Goal: Task Accomplishment & Management: Manage account settings

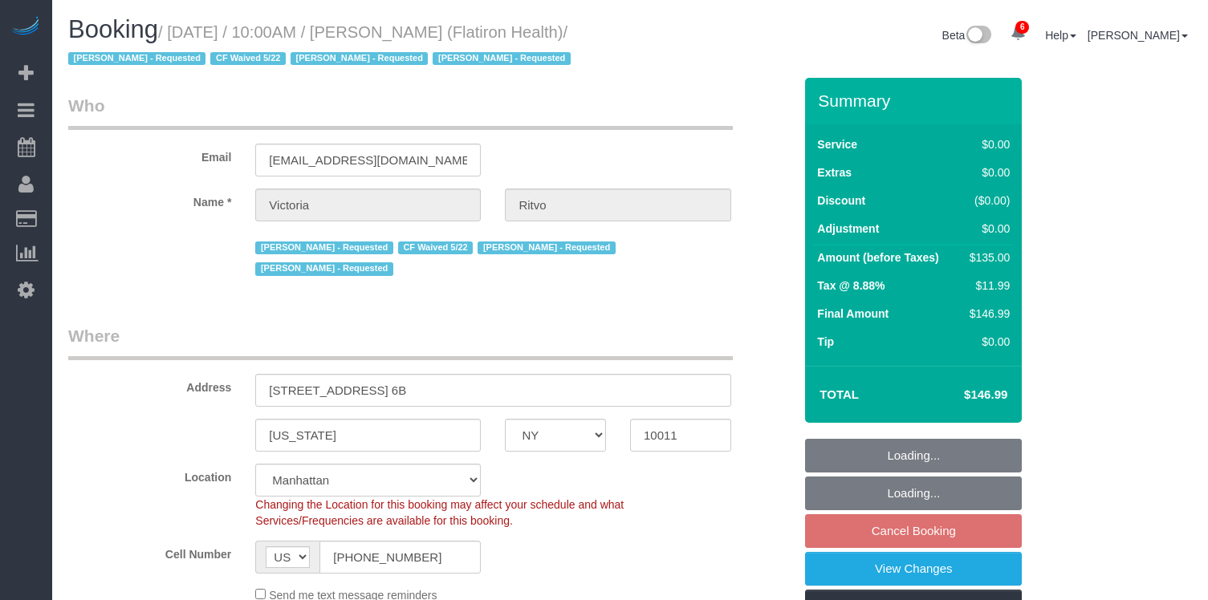
select select "NY"
select select "string:stripe"
select select "spot1"
select select "number:89"
select select "number:90"
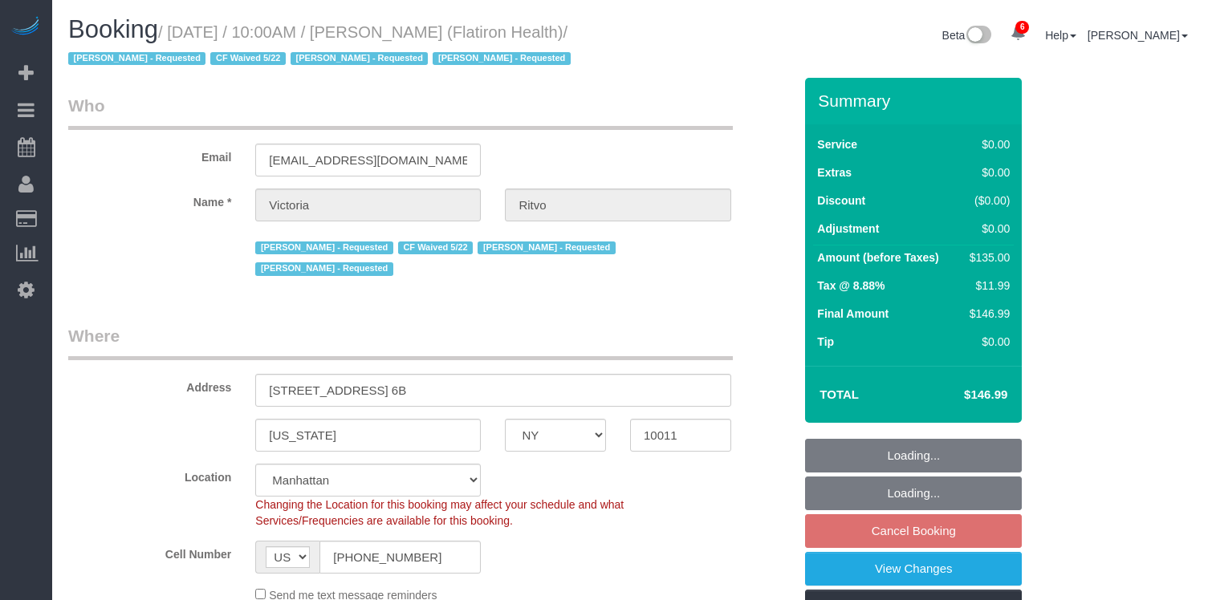
select select "number:15"
select select "number:5"
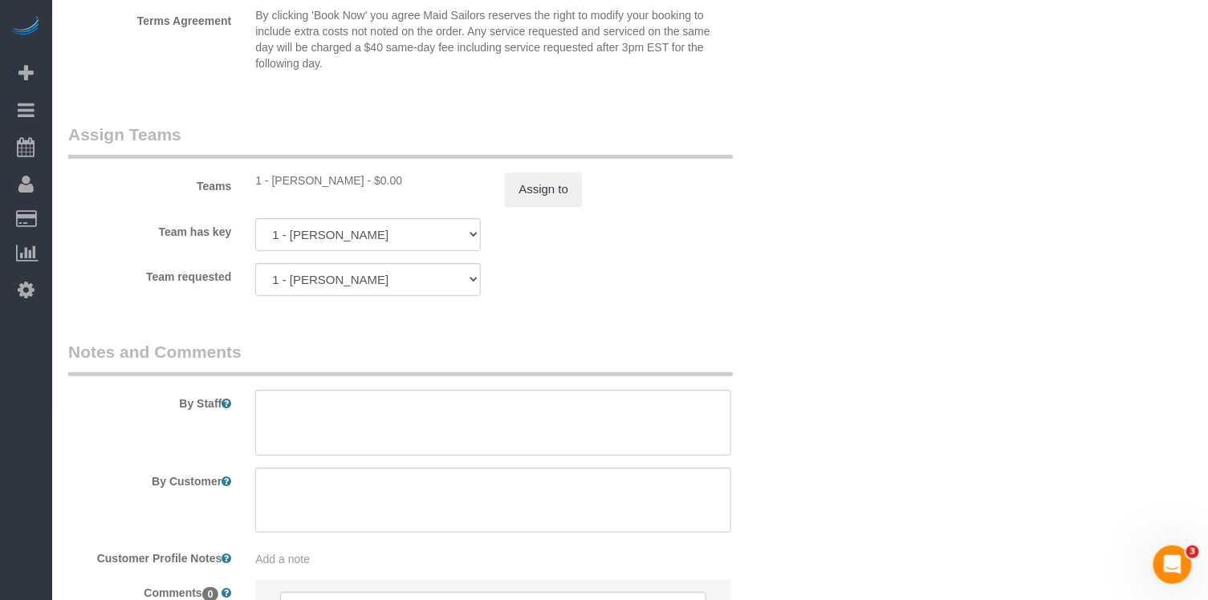
scroll to position [2102, 0]
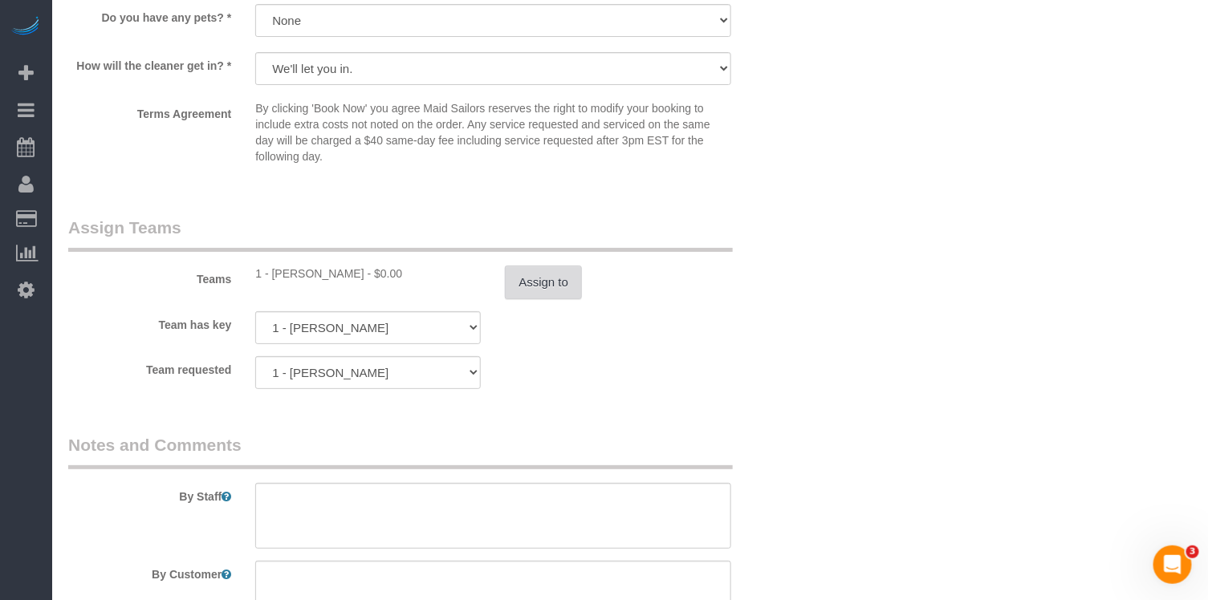
click at [523, 266] on button "Assign to" at bounding box center [543, 283] width 77 height 34
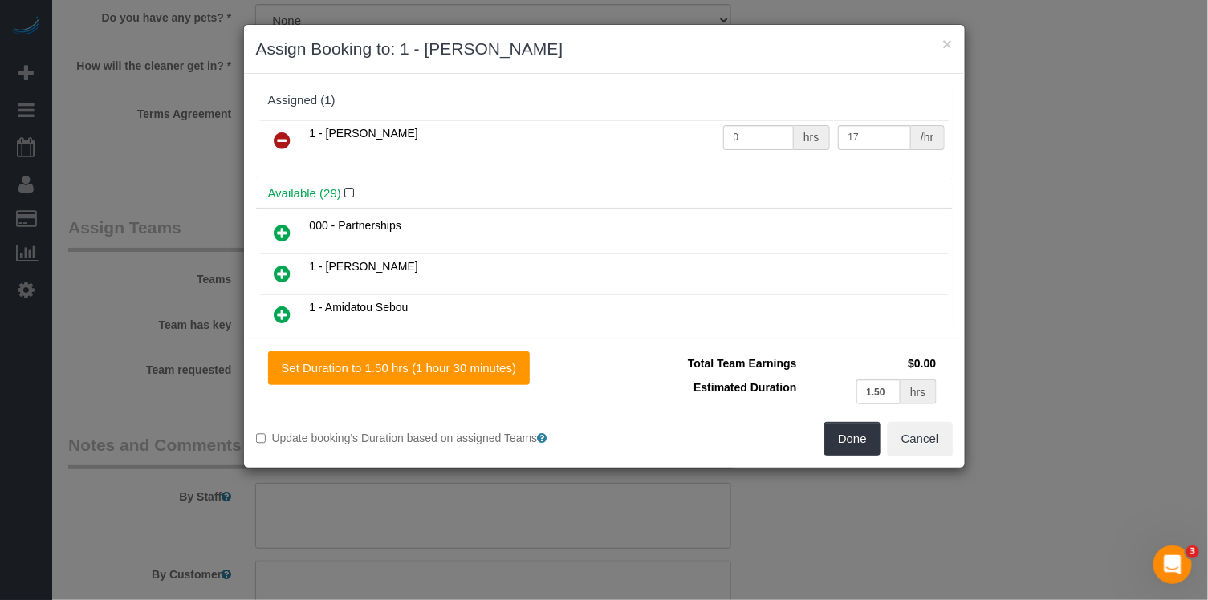
click at [265, 140] on link at bounding box center [283, 141] width 38 height 32
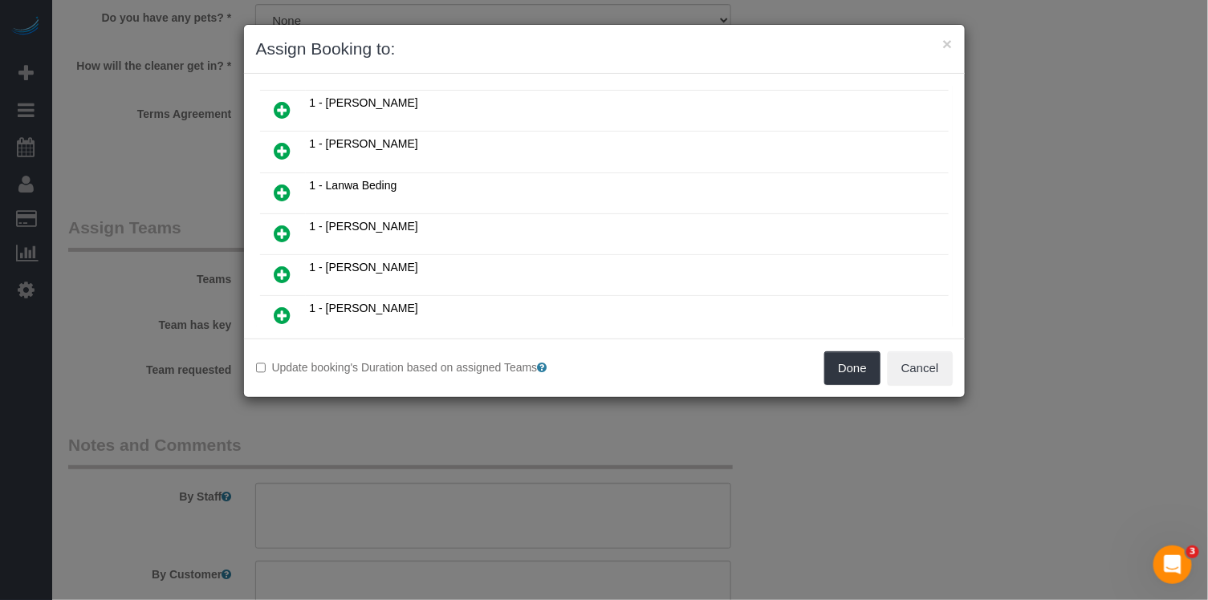
click at [289, 224] on icon at bounding box center [283, 233] width 17 height 19
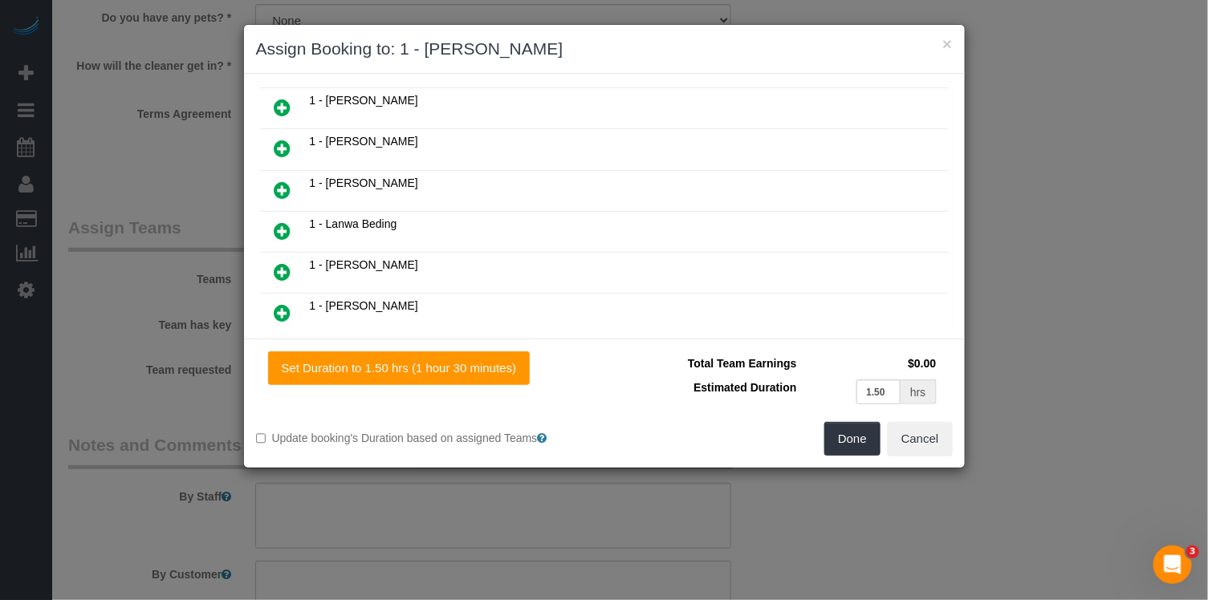
scroll to position [490, 0]
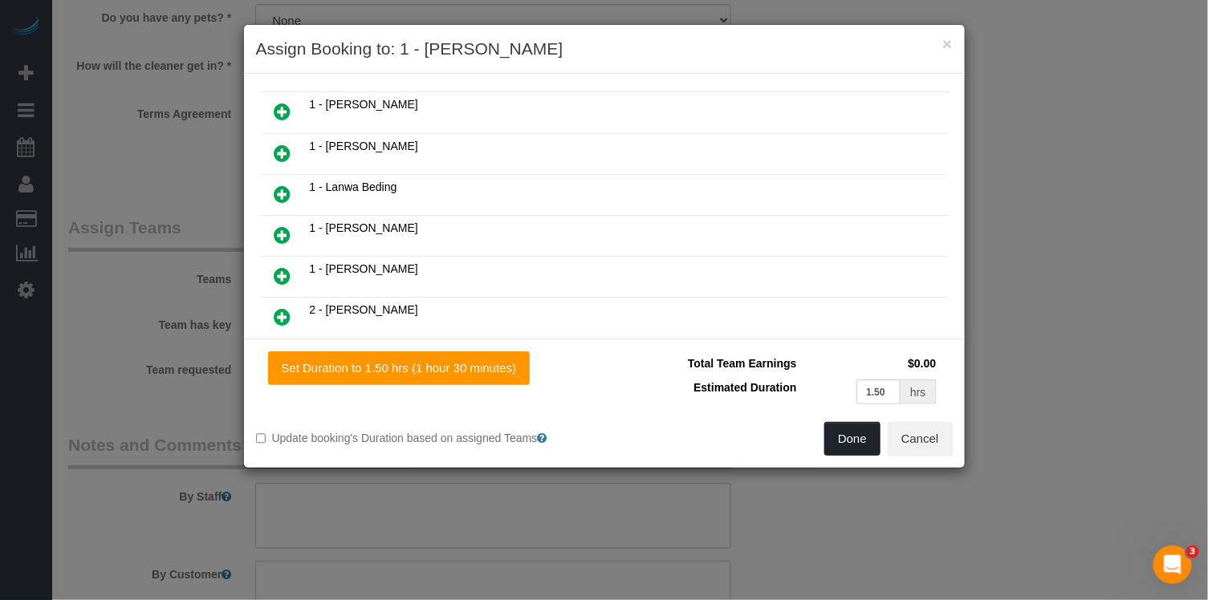
click at [867, 429] on button "Done" at bounding box center [852, 439] width 56 height 34
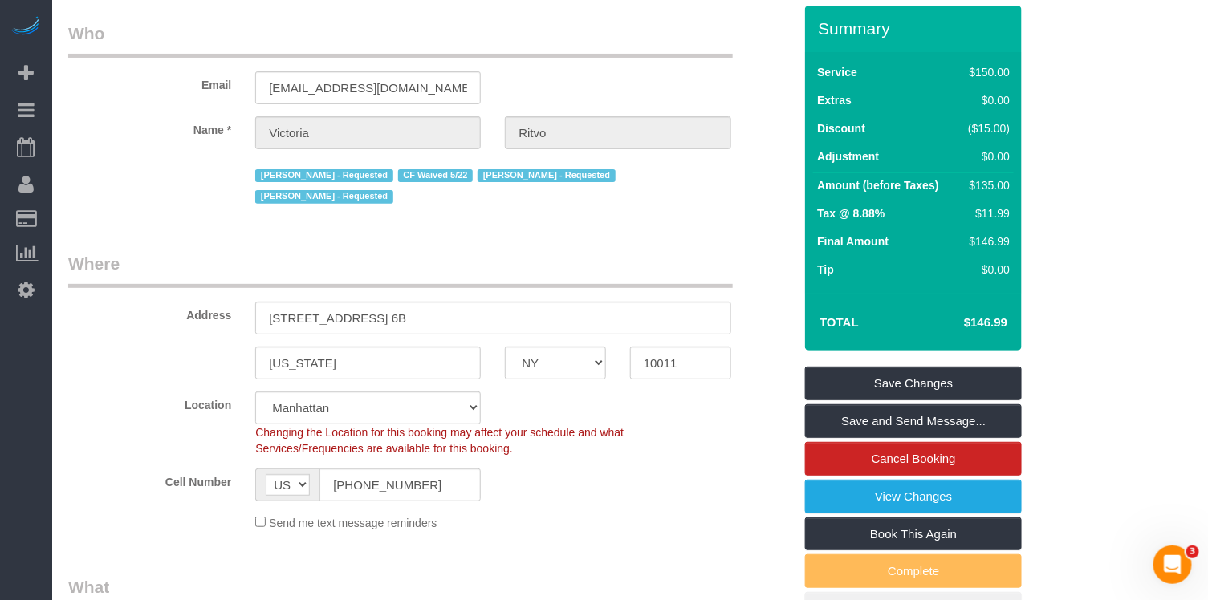
scroll to position [0, 0]
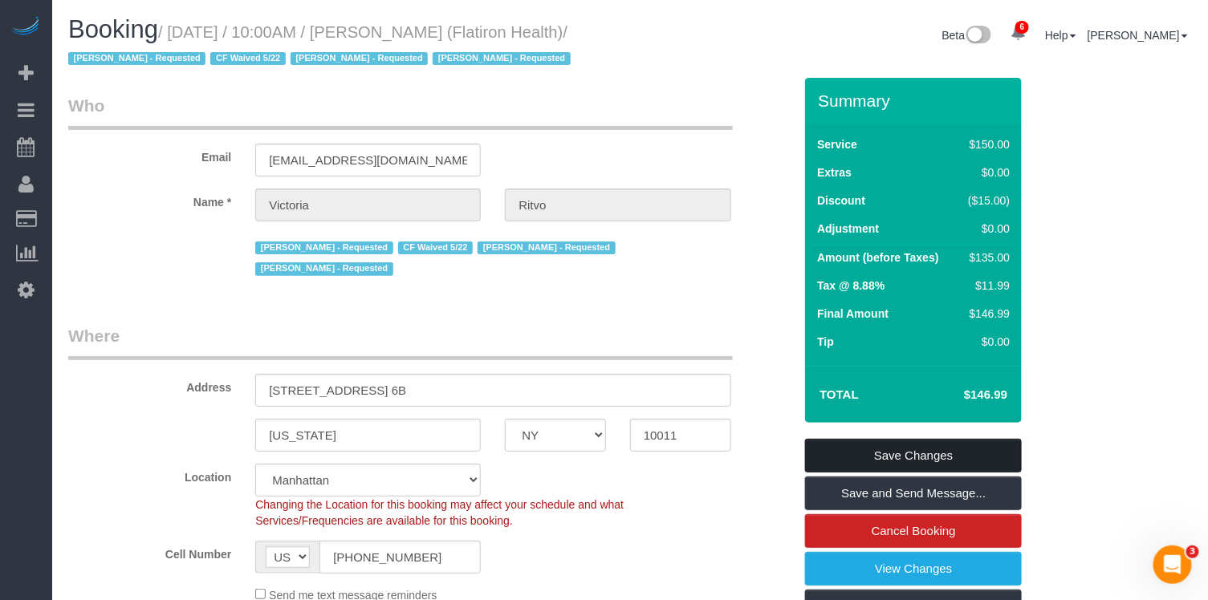
click at [902, 449] on link "Save Changes" at bounding box center [913, 456] width 217 height 34
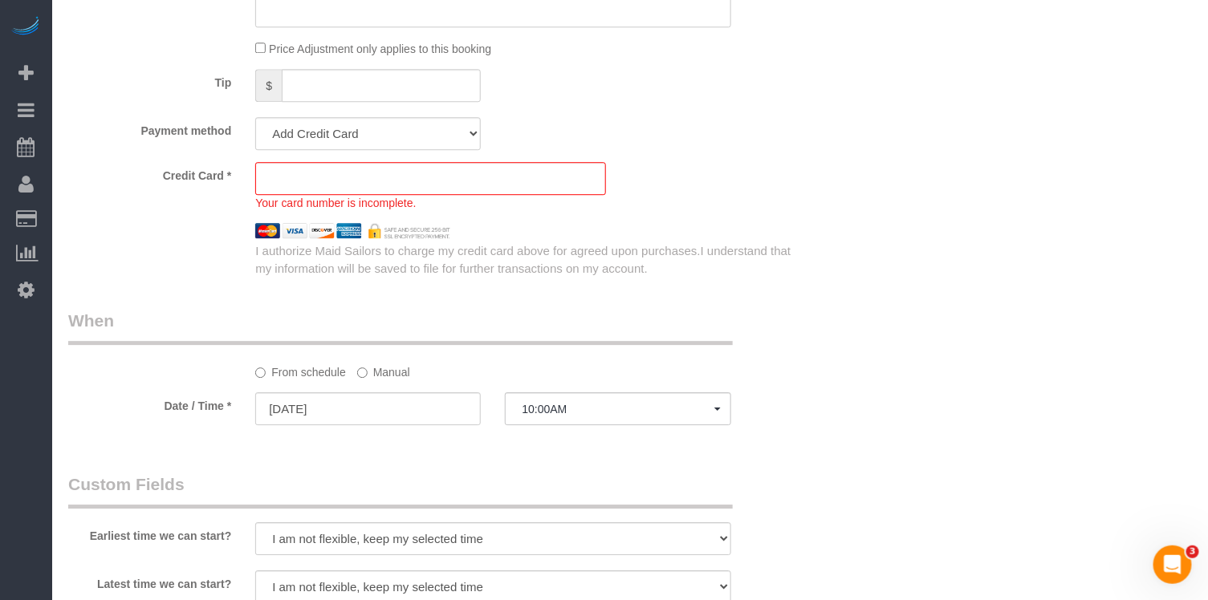
scroll to position [1519, 0]
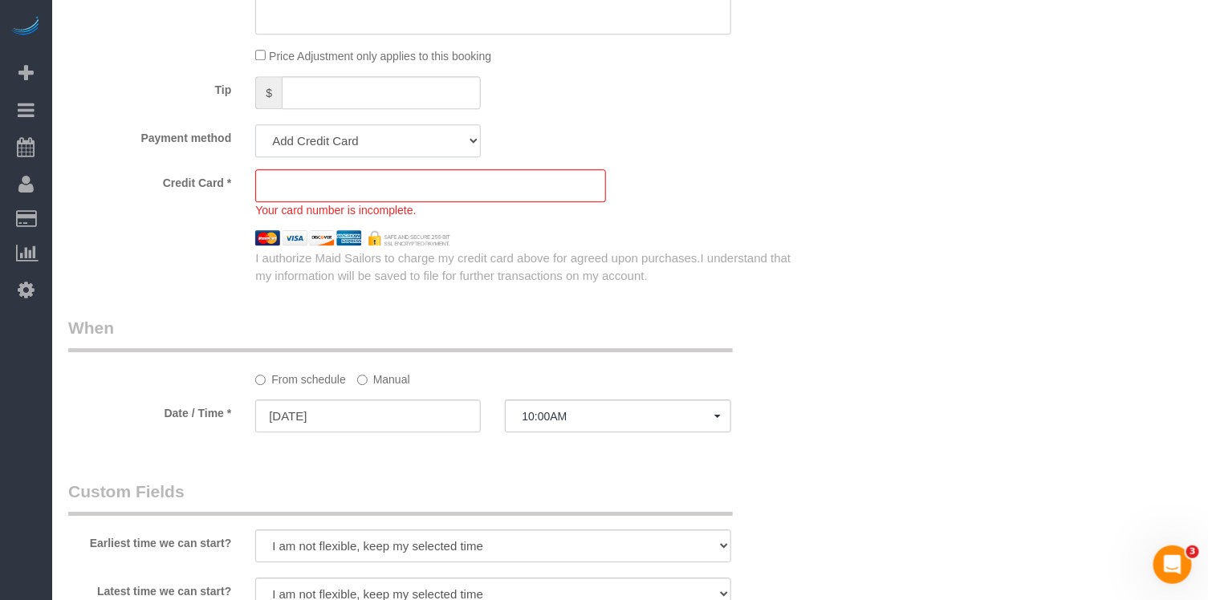
click at [376, 124] on select "Visa - 7286 - 06/2030 (Default) Add Credit Card ─────────────── Cash Check Payp…" at bounding box center [368, 140] width 226 height 33
select select "string:stripe-pm_1RbL4h4VGloSiKo7vN4AGP0f"
click at [255, 124] on select "Visa - 7286 - 06/2030 (Default) Add Credit Card ─────────────── Cash Check Payp…" at bounding box center [368, 140] width 226 height 33
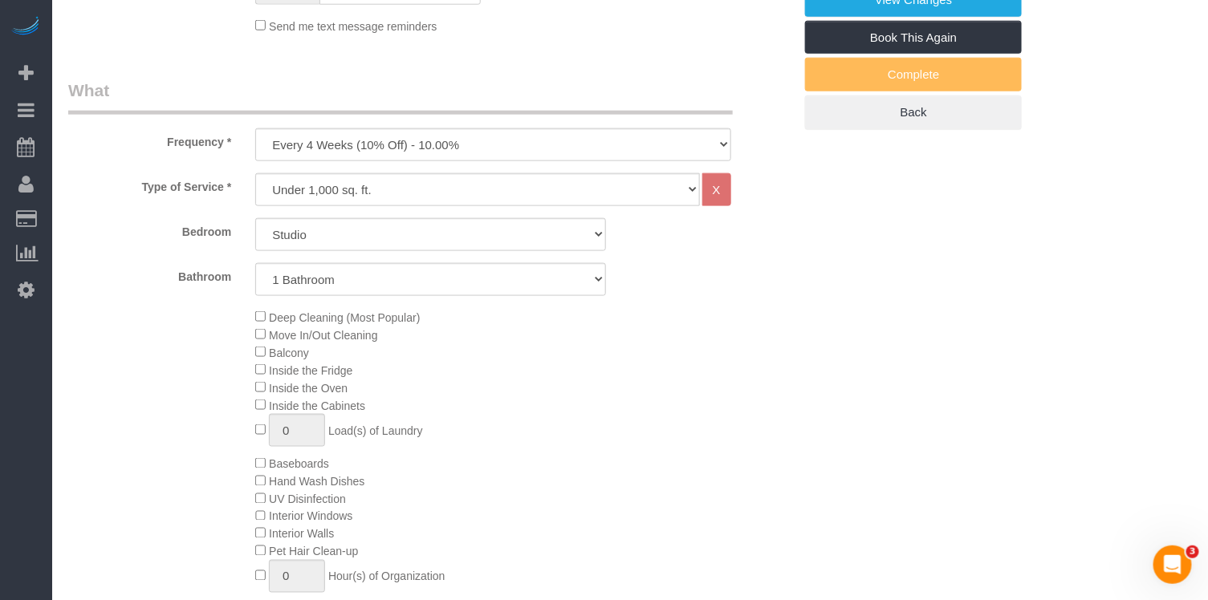
scroll to position [290, 0]
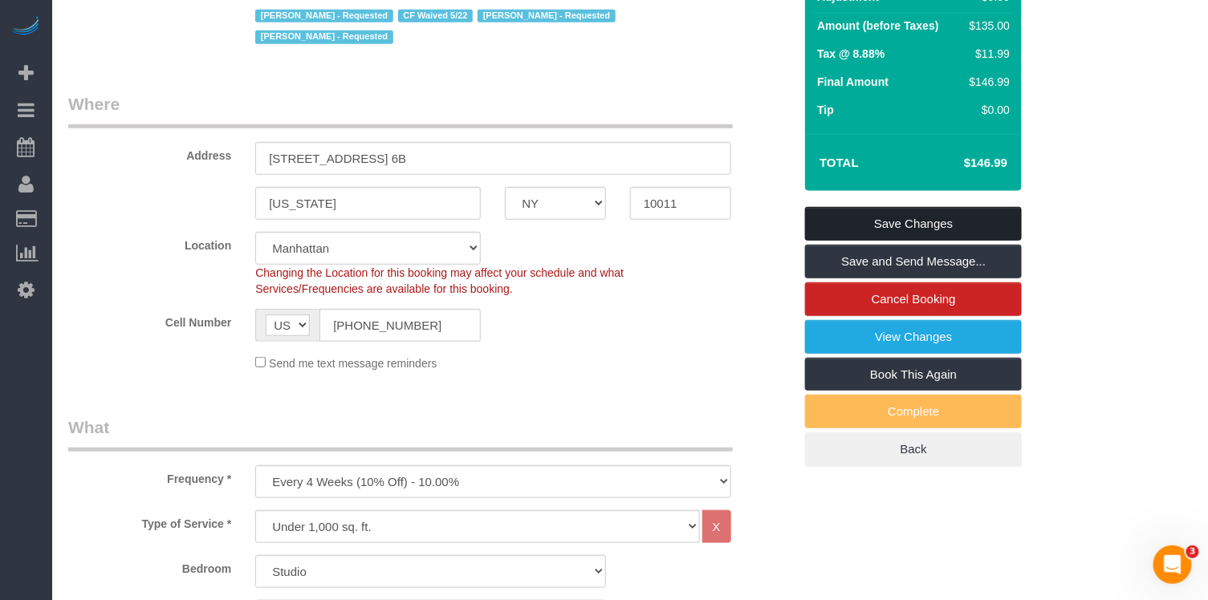
click at [891, 212] on link "Save Changes" at bounding box center [913, 224] width 217 height 34
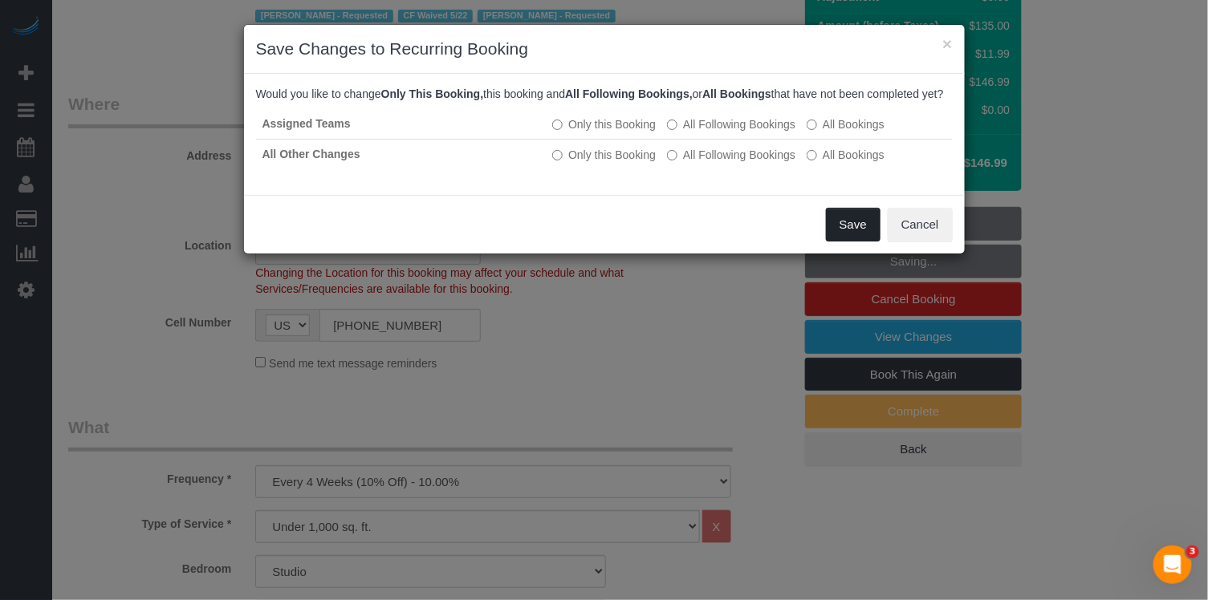
click at [841, 242] on button "Save" at bounding box center [853, 225] width 55 height 34
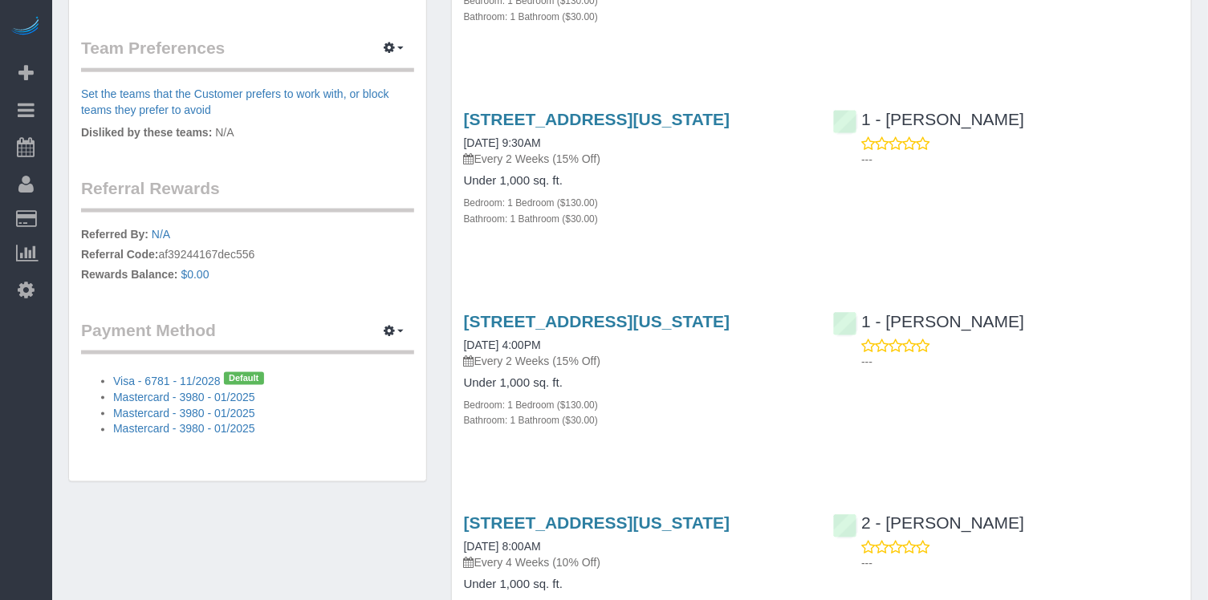
scroll to position [656, 0]
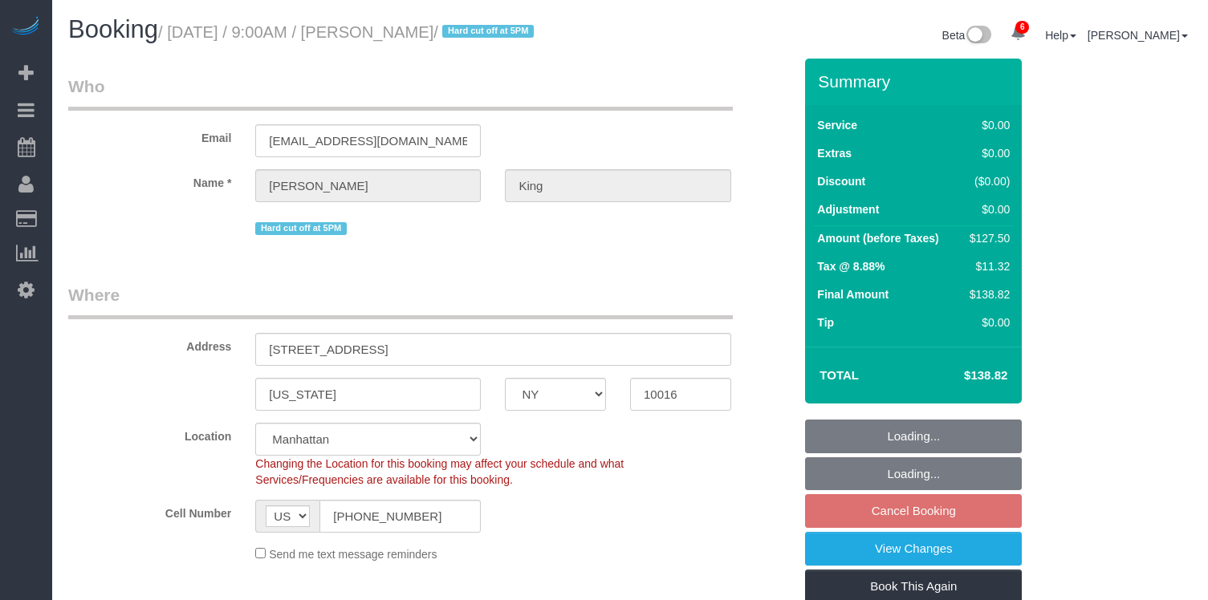
select select "NY"
select select "number:56"
select select "number:72"
select select "number:15"
select select "number:5"
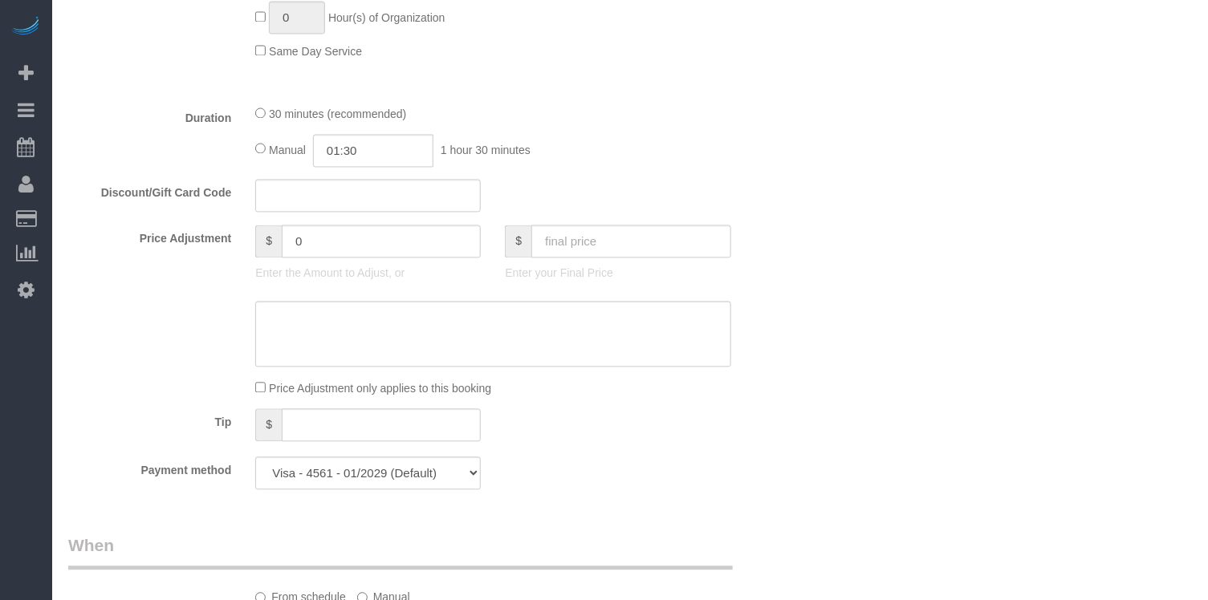
select select "spot1"
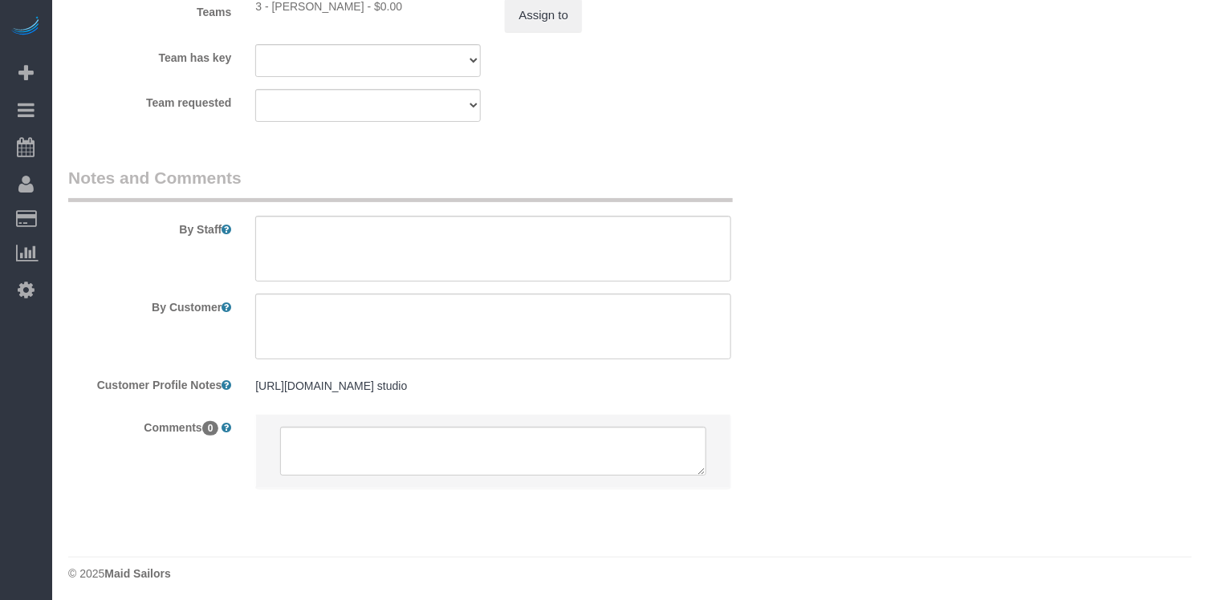
scroll to position [1941, 0]
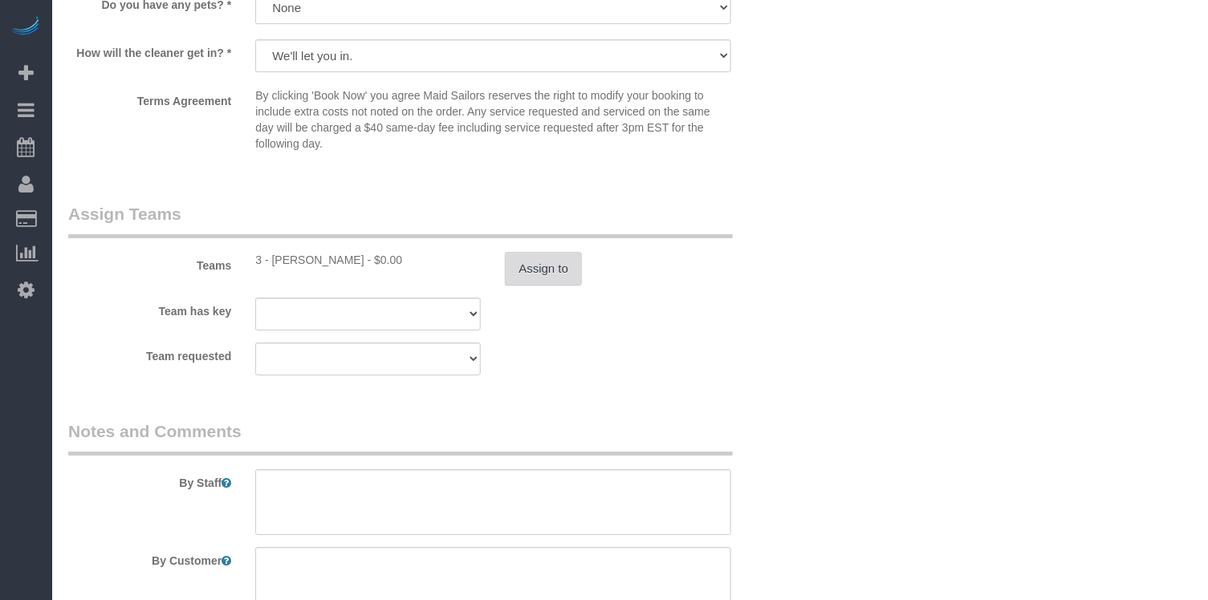
click at [570, 272] on button "Assign to" at bounding box center [543, 269] width 77 height 34
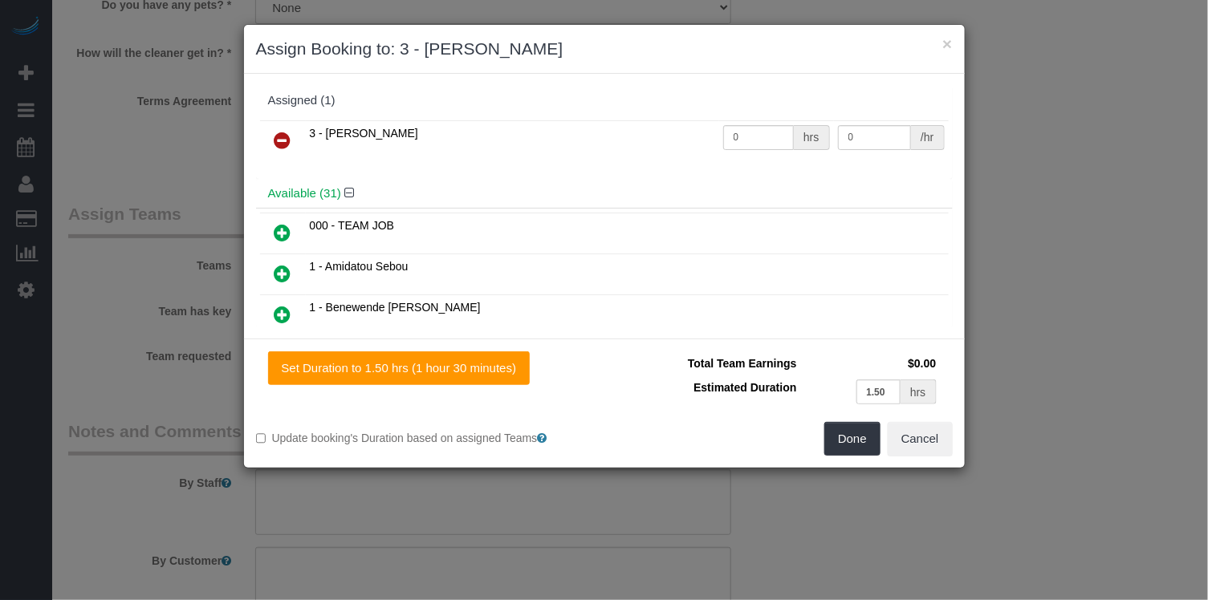
click at [279, 139] on icon at bounding box center [283, 140] width 17 height 19
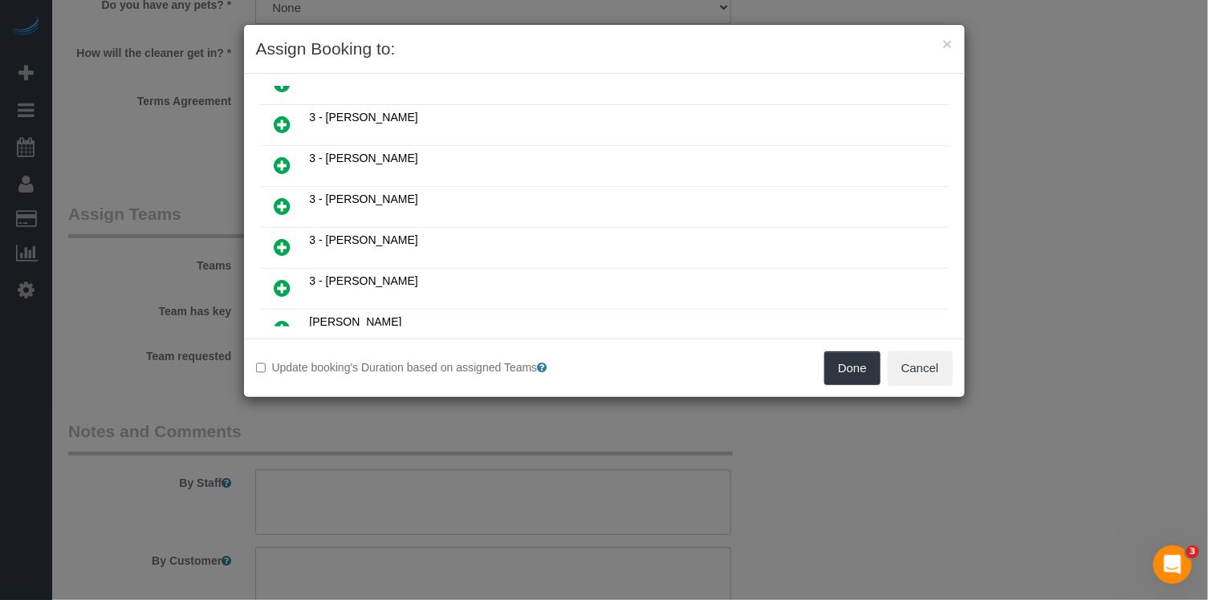
scroll to position [1164, 0]
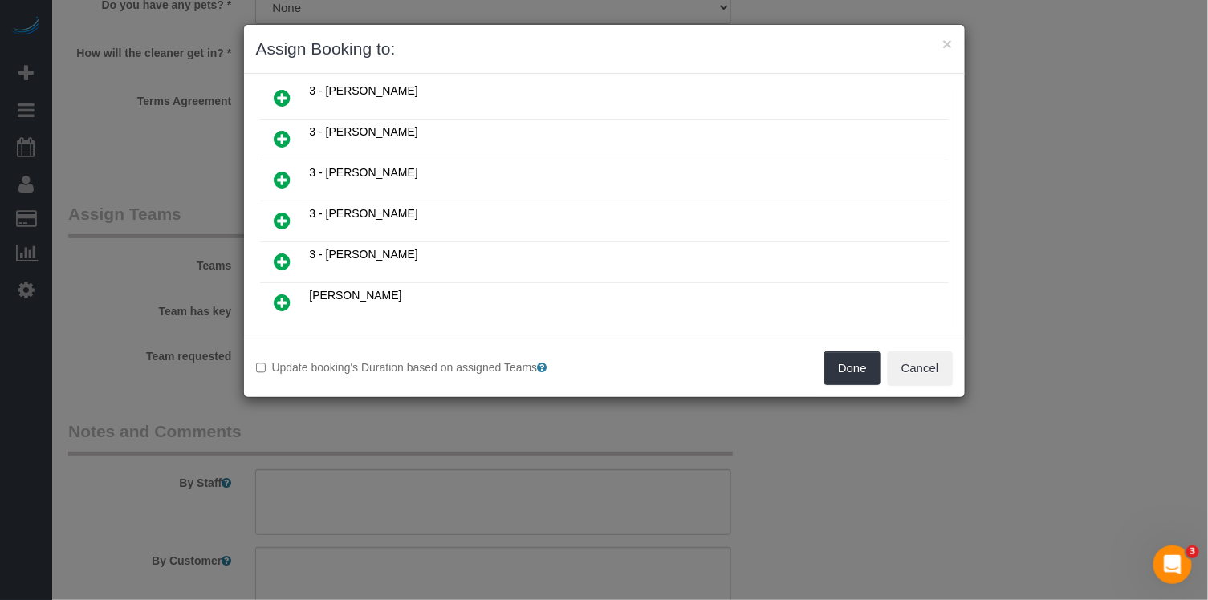
click at [365, 356] on icon at bounding box center [364, 362] width 10 height 12
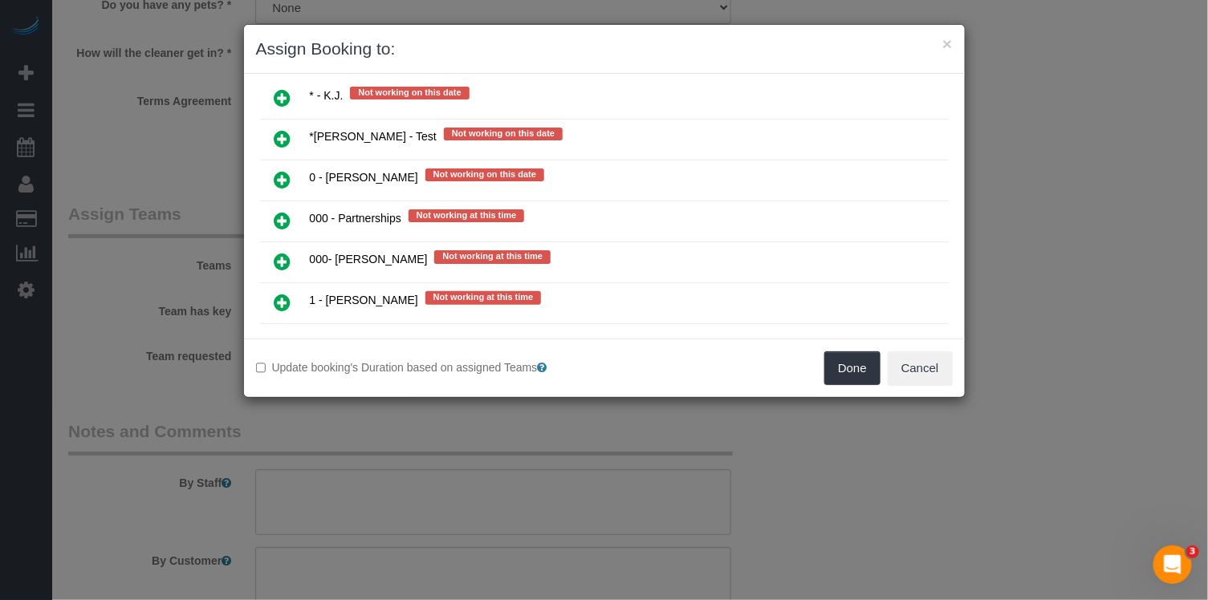
scroll to position [1530, 0]
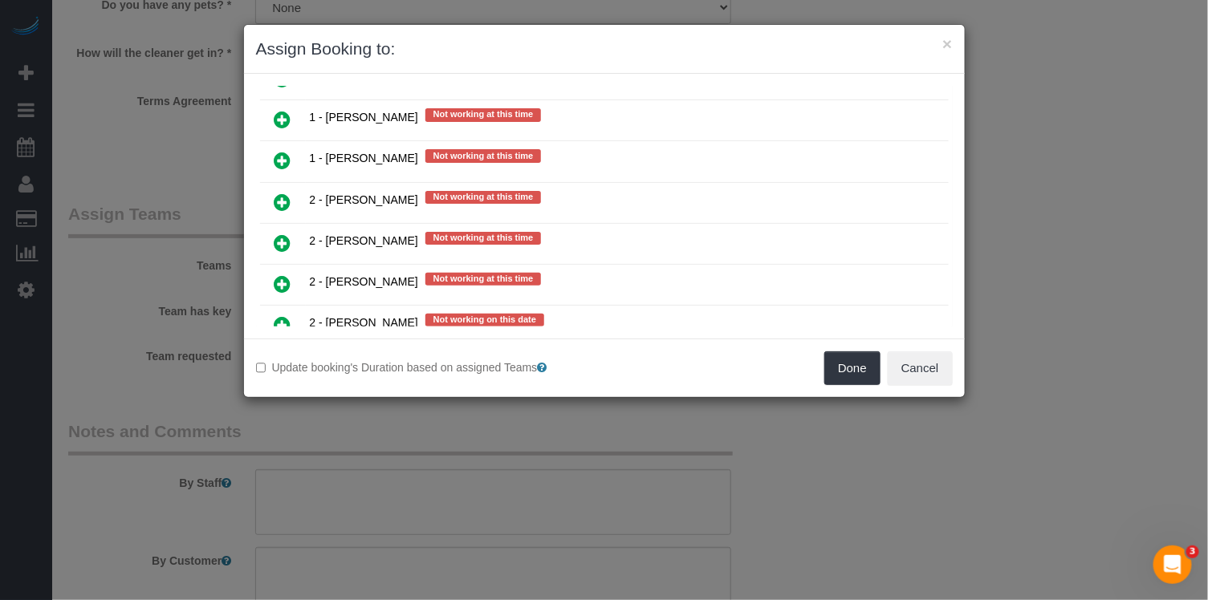
click at [289, 351] on link at bounding box center [283, 367] width 38 height 32
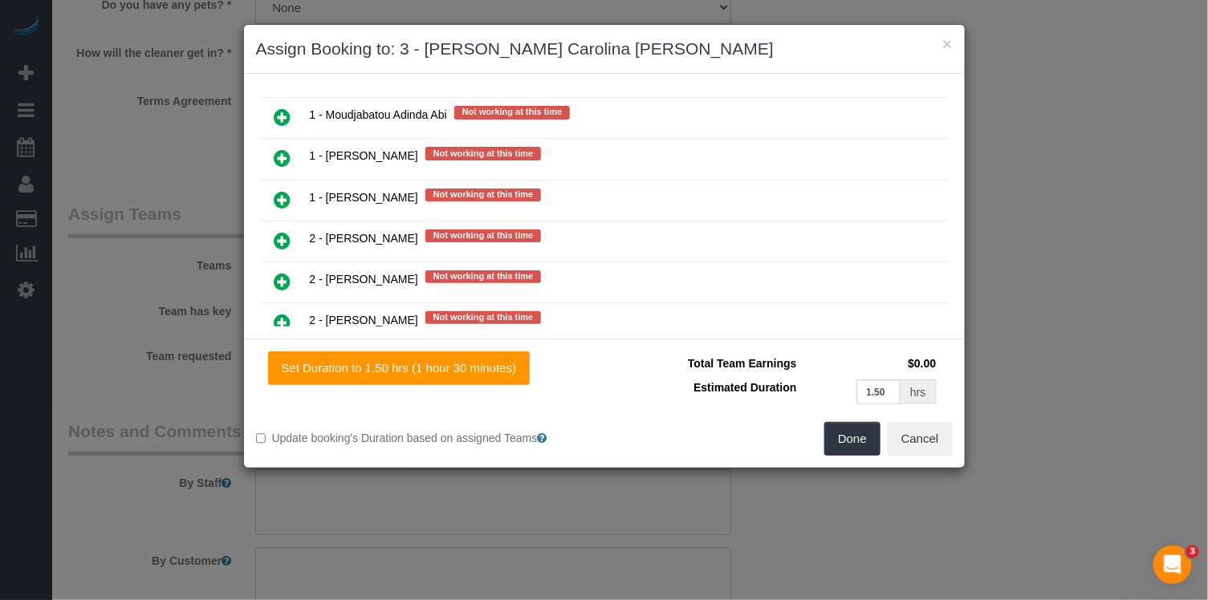
scroll to position [2605, 0]
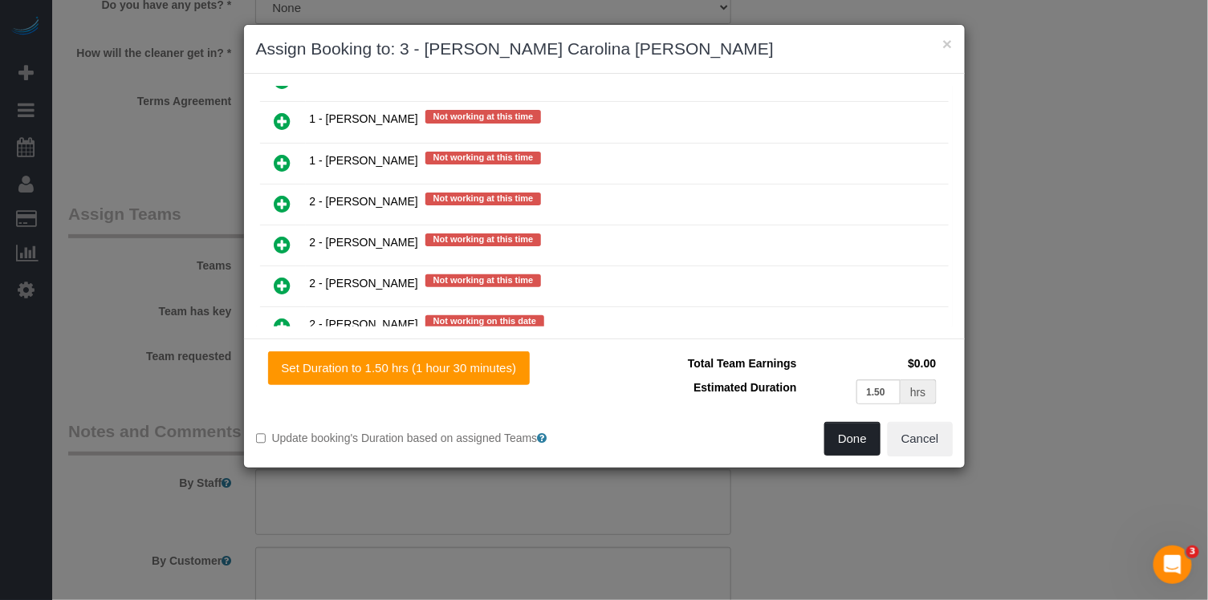
click at [870, 436] on button "Done" at bounding box center [852, 439] width 56 height 34
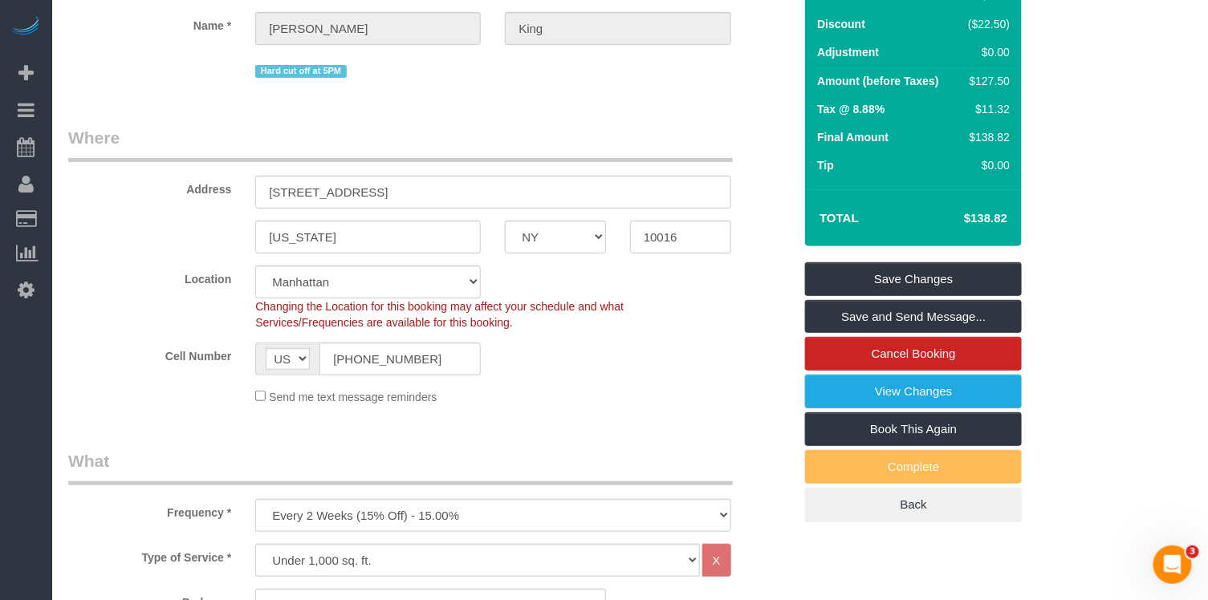
scroll to position [130, 0]
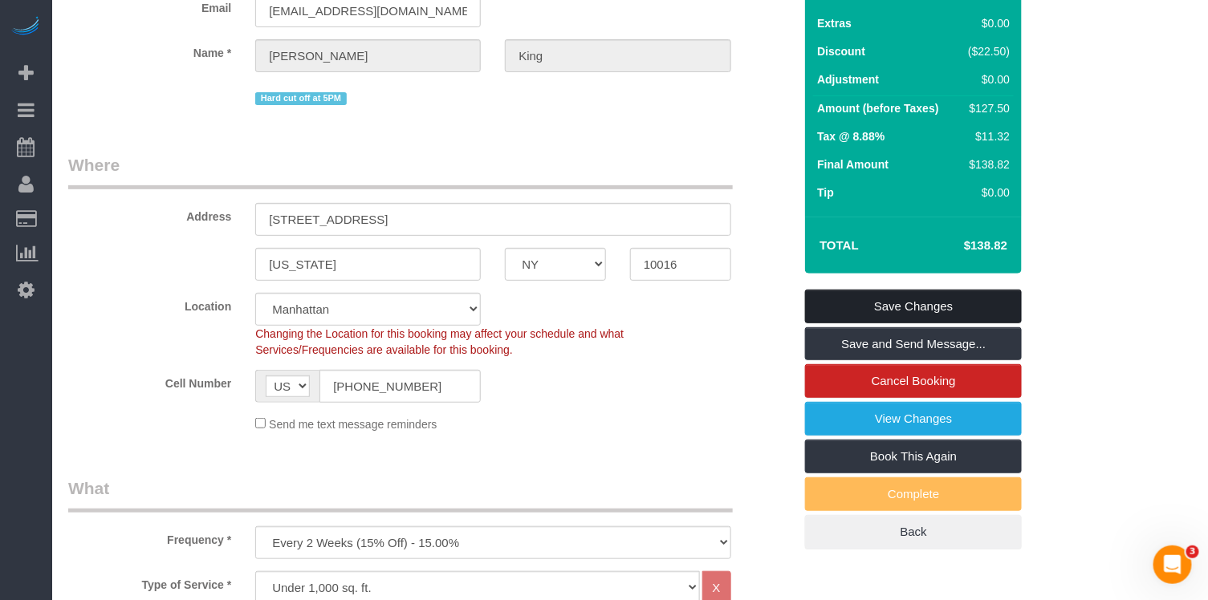
click at [883, 310] on link "Save Changes" at bounding box center [913, 307] width 217 height 34
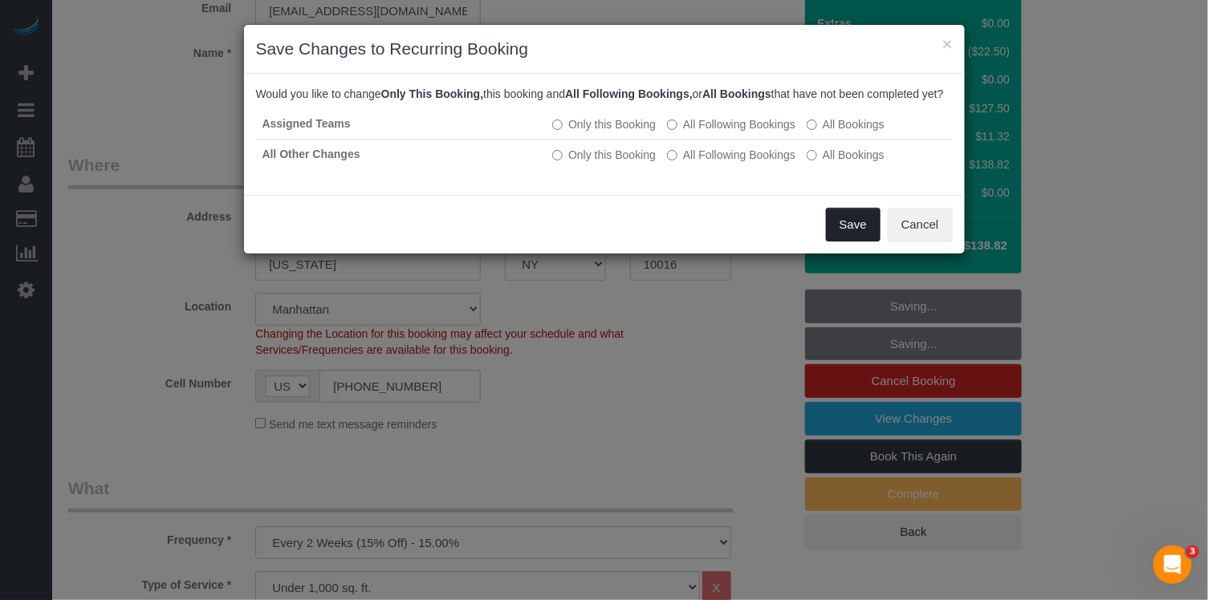
click at [840, 236] on button "Save" at bounding box center [853, 225] width 55 height 34
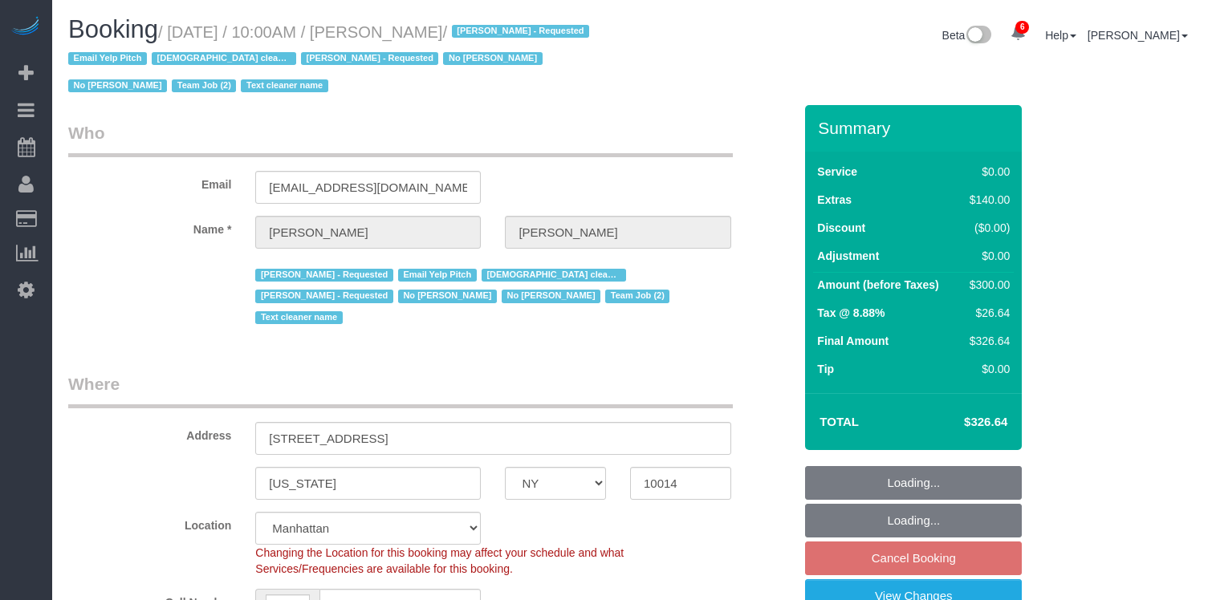
select select "NY"
select select "1"
select select "string:stripe-pm_1Rt7zH4VGloSiKo7xEjBDEXb"
select select "spot1"
select select "number:57"
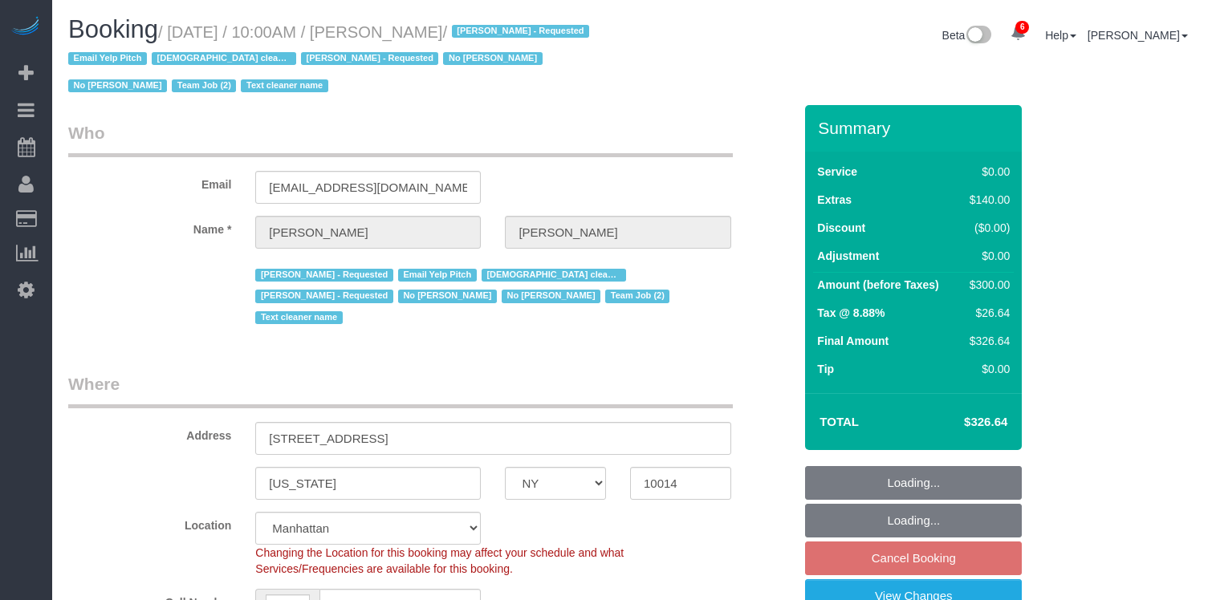
select select "number:72"
select select "number:15"
select select "number:5"
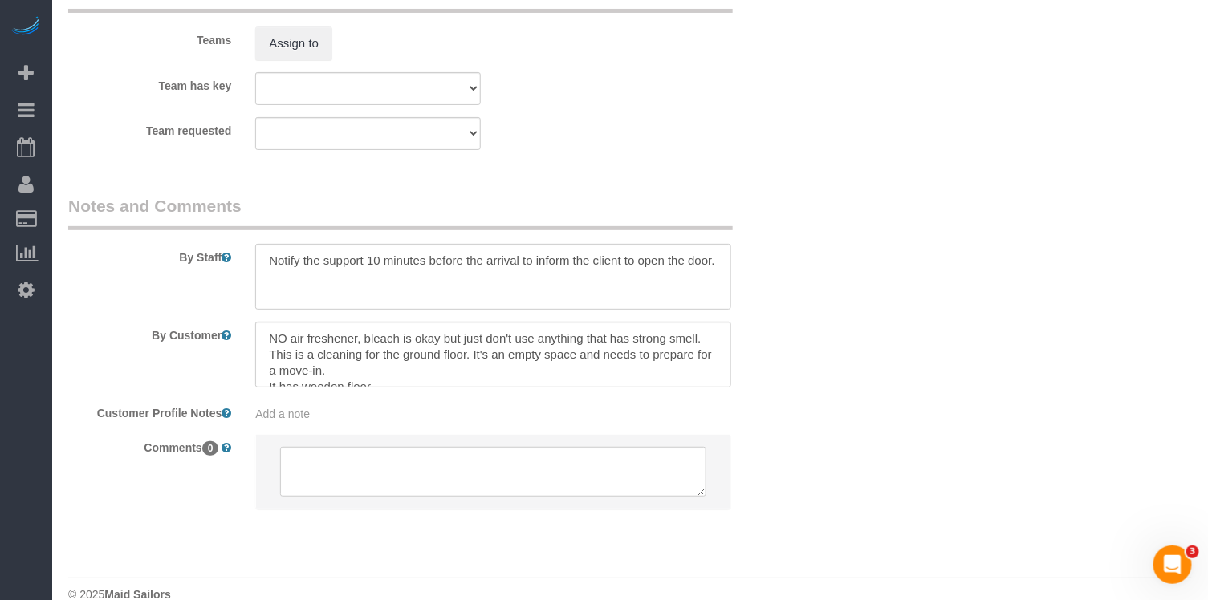
scroll to position [1964, 0]
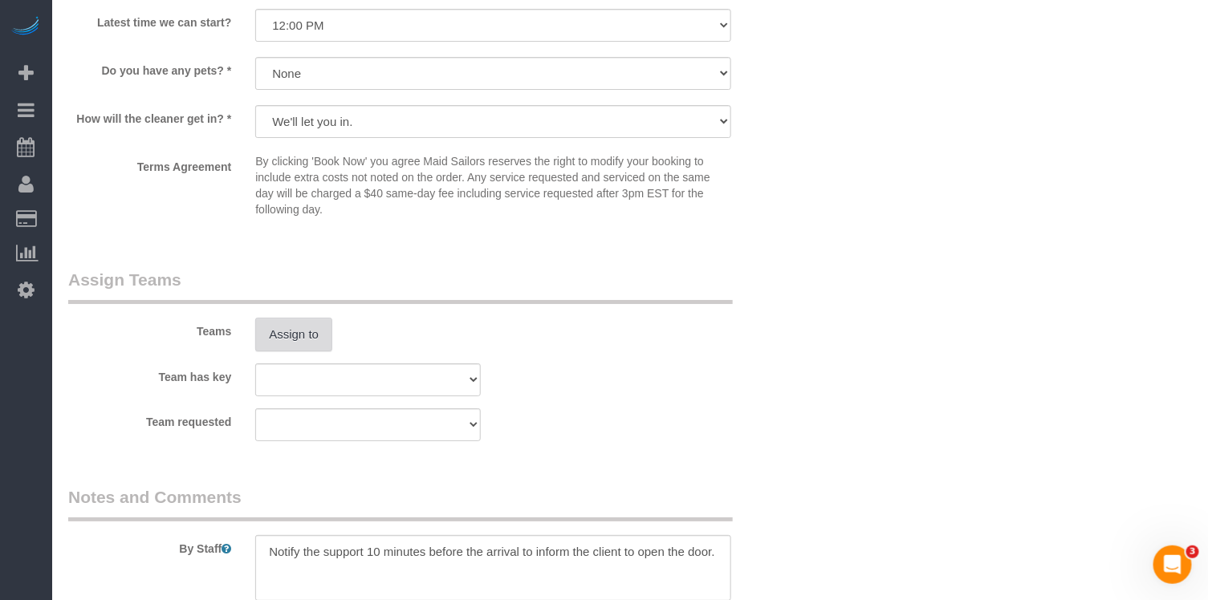
click at [304, 318] on button "Assign to" at bounding box center [293, 335] width 77 height 34
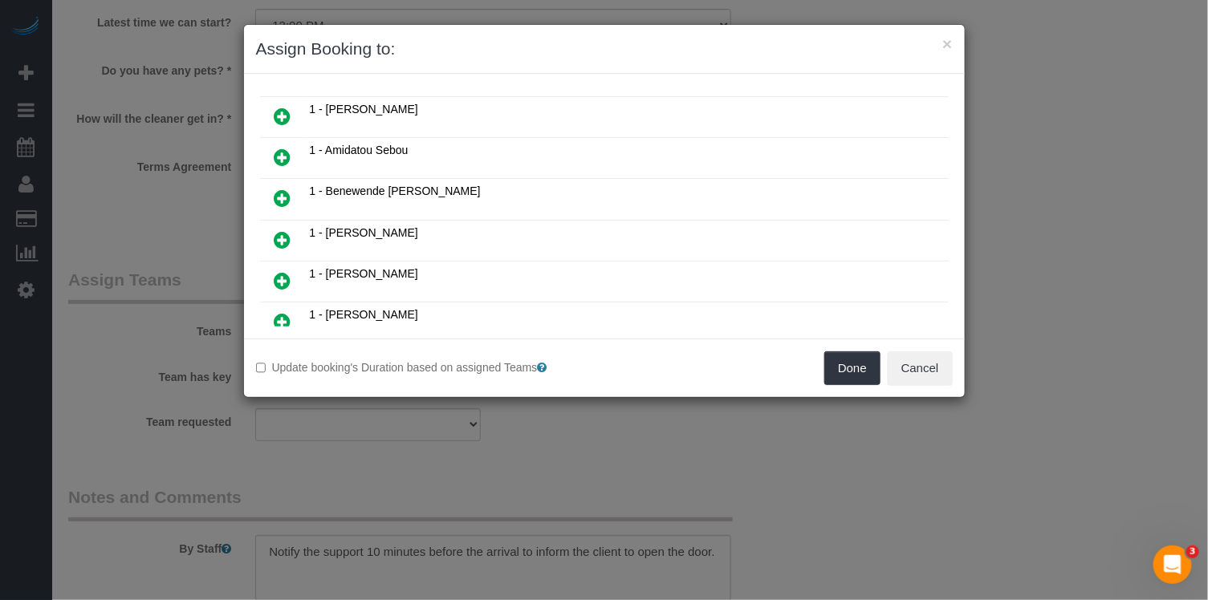
scroll to position [0, 0]
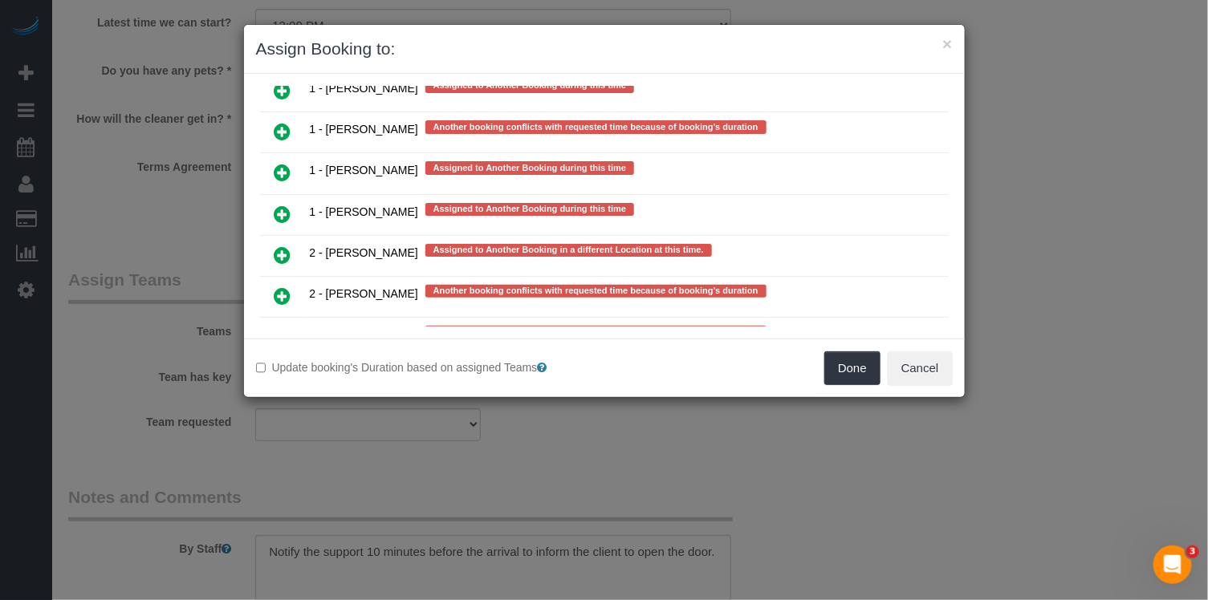
click at [280, 328] on icon at bounding box center [283, 337] width 17 height 19
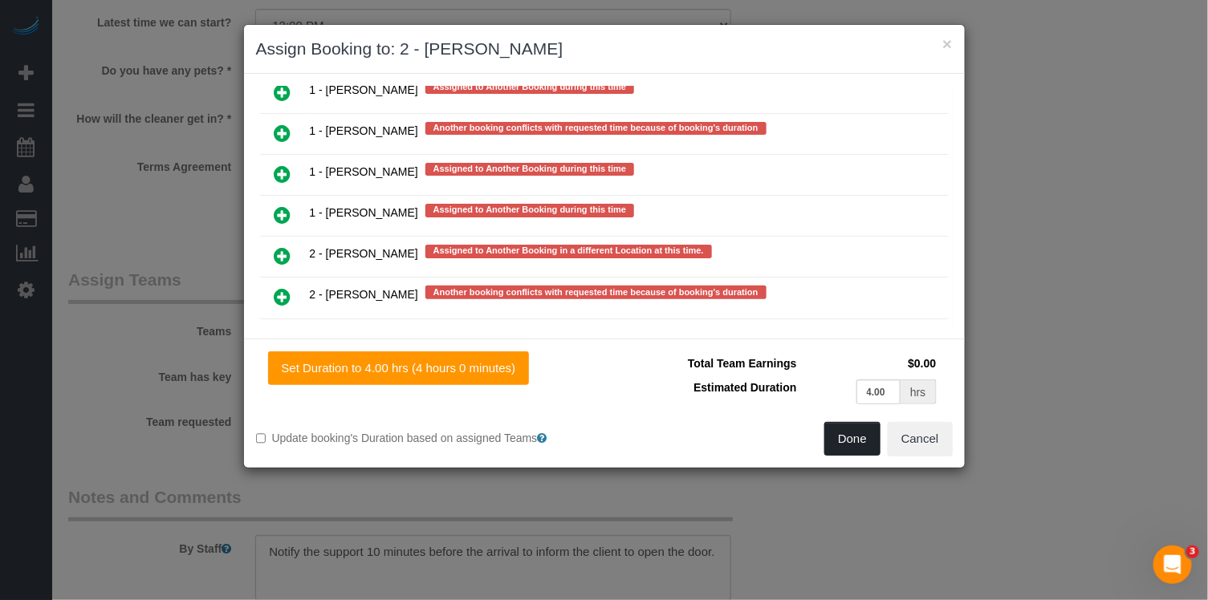
click at [866, 434] on button "Done" at bounding box center [852, 439] width 56 height 34
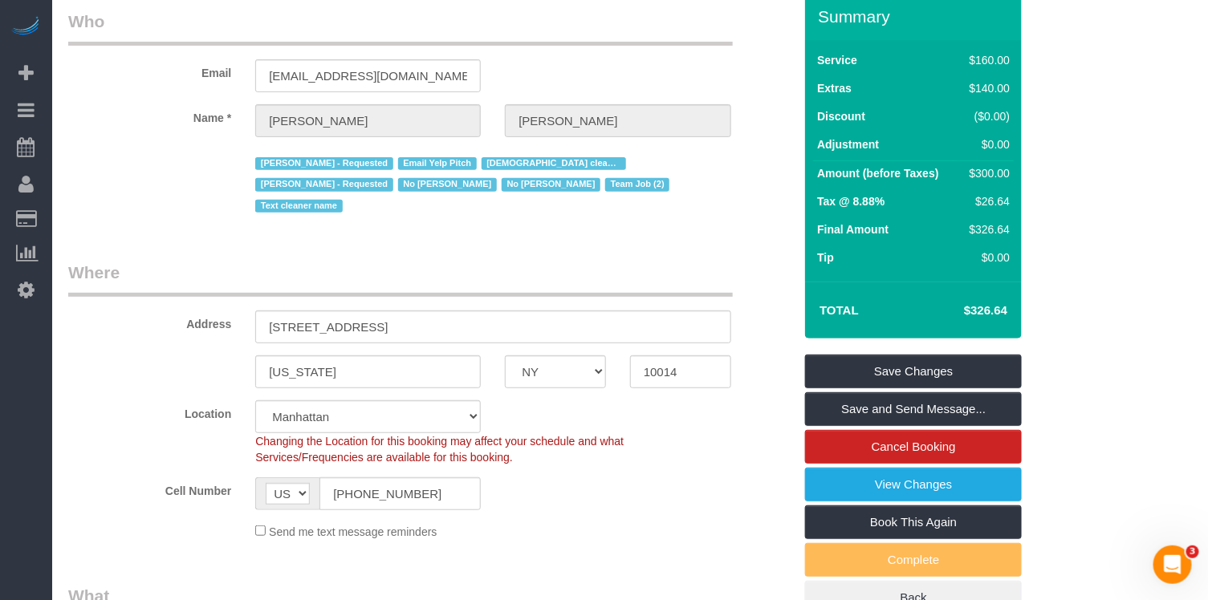
scroll to position [0, 0]
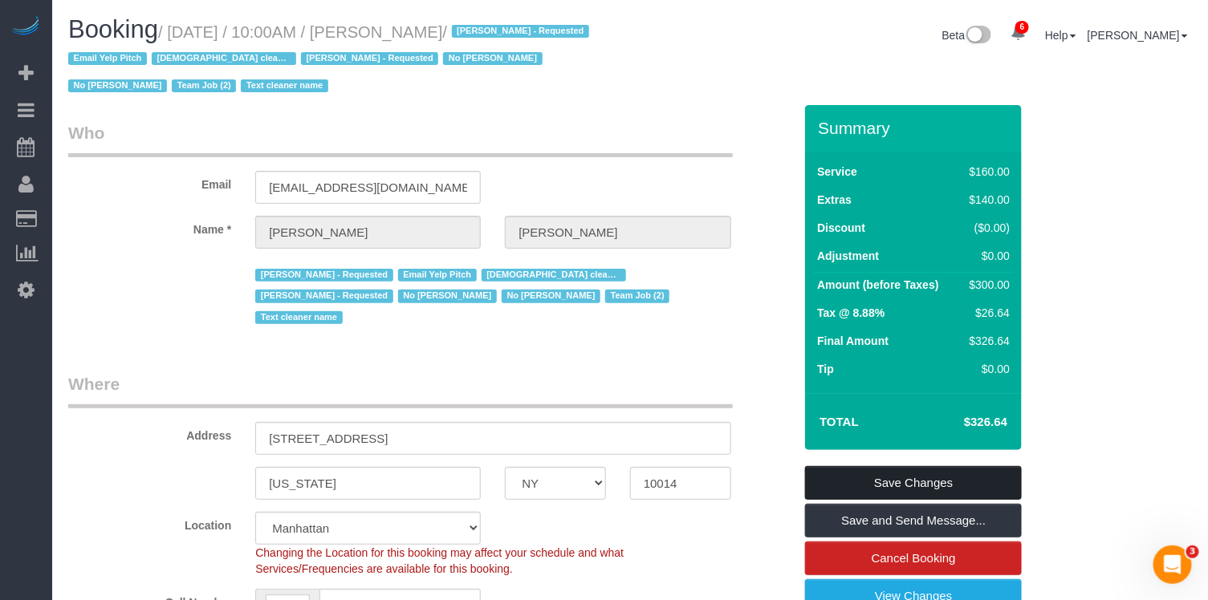
click at [893, 477] on link "Save Changes" at bounding box center [913, 483] width 217 height 34
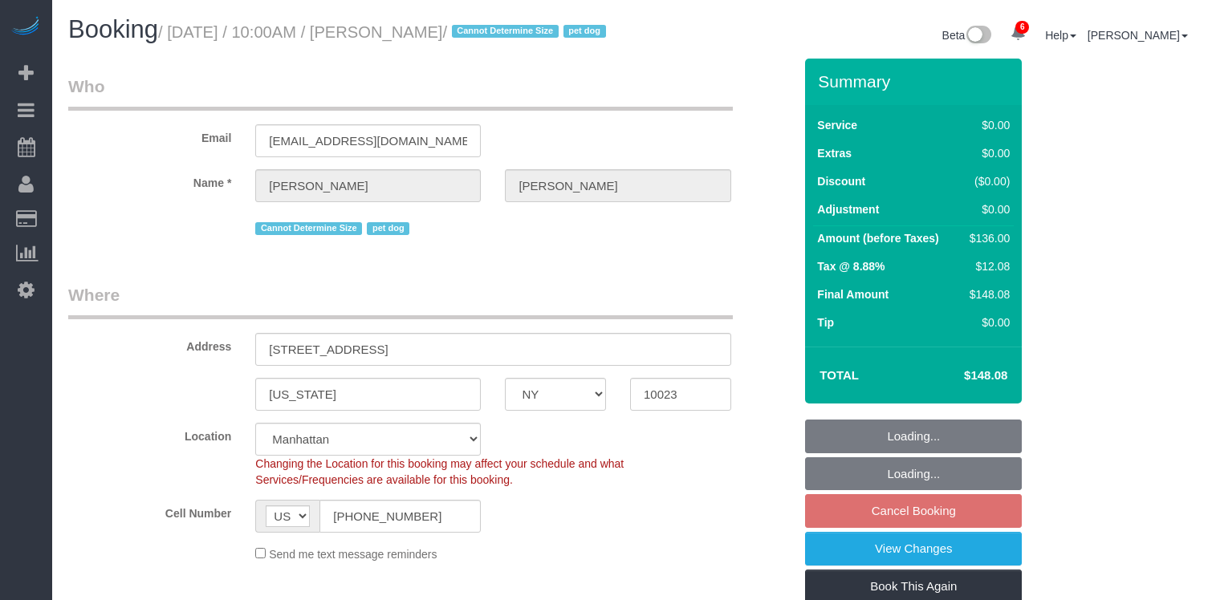
select select "NY"
select select "1"
select select "string:stripe-pm_1RMZCL4VGloSiKo7DWvxFkK9"
select select "spot1"
select select "number:57"
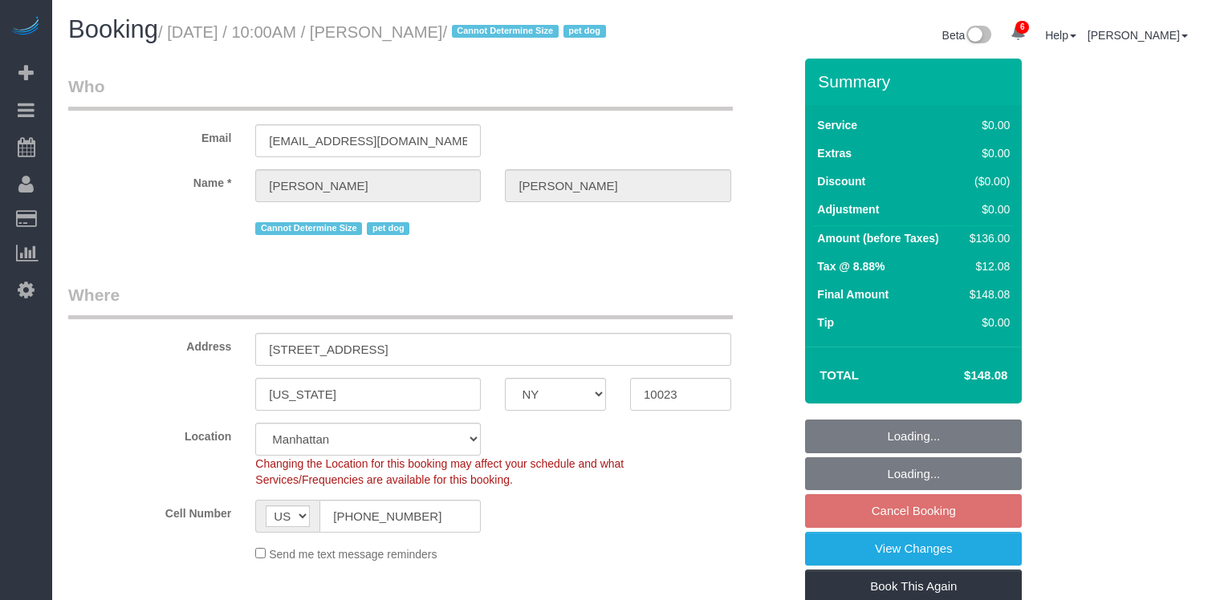
select select "number:75"
select select "number:15"
select select "number:6"
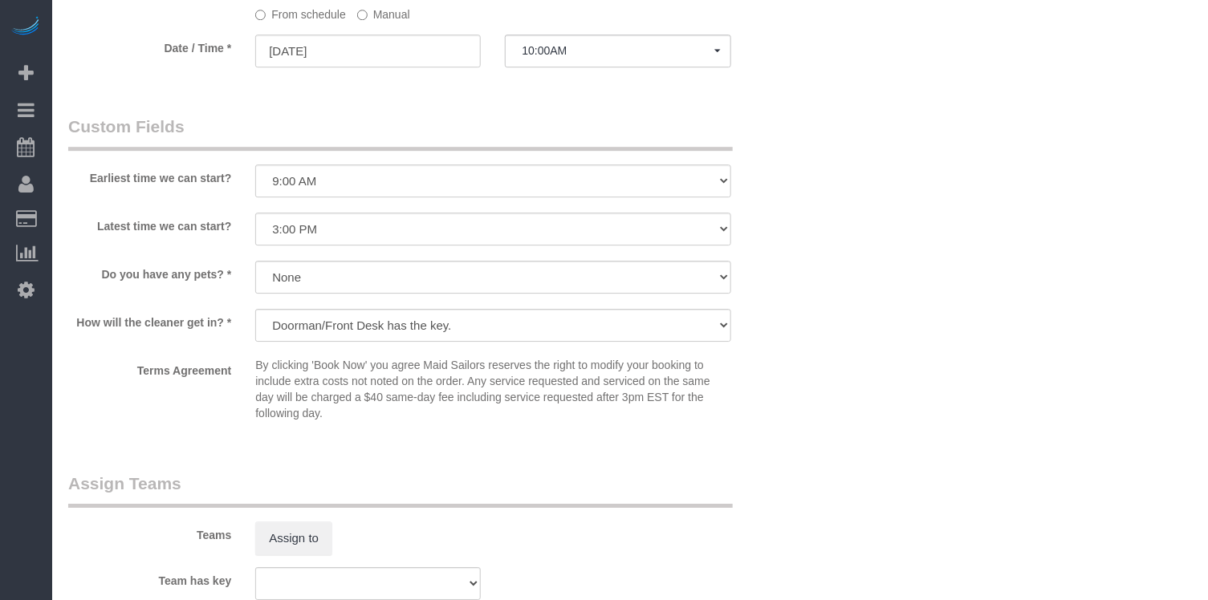
scroll to position [1671, 0]
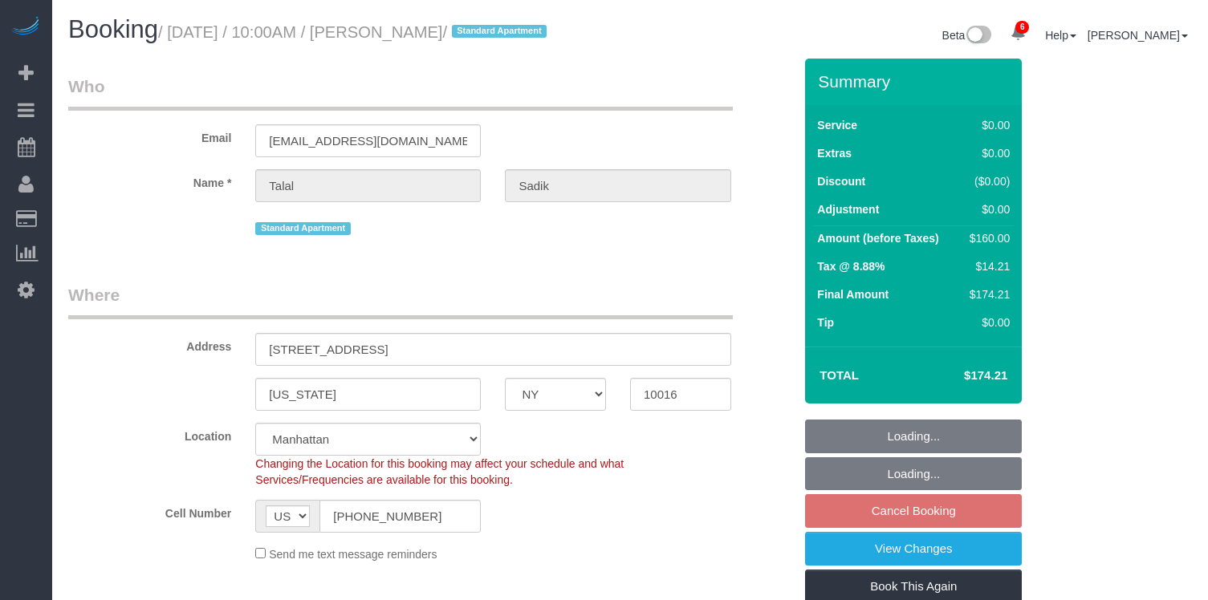
select select "NY"
select select "1"
select select "string:stripe-pm_1Rtthq4VGloSiKo79lTWasWT"
select select "spot1"
select select "number:58"
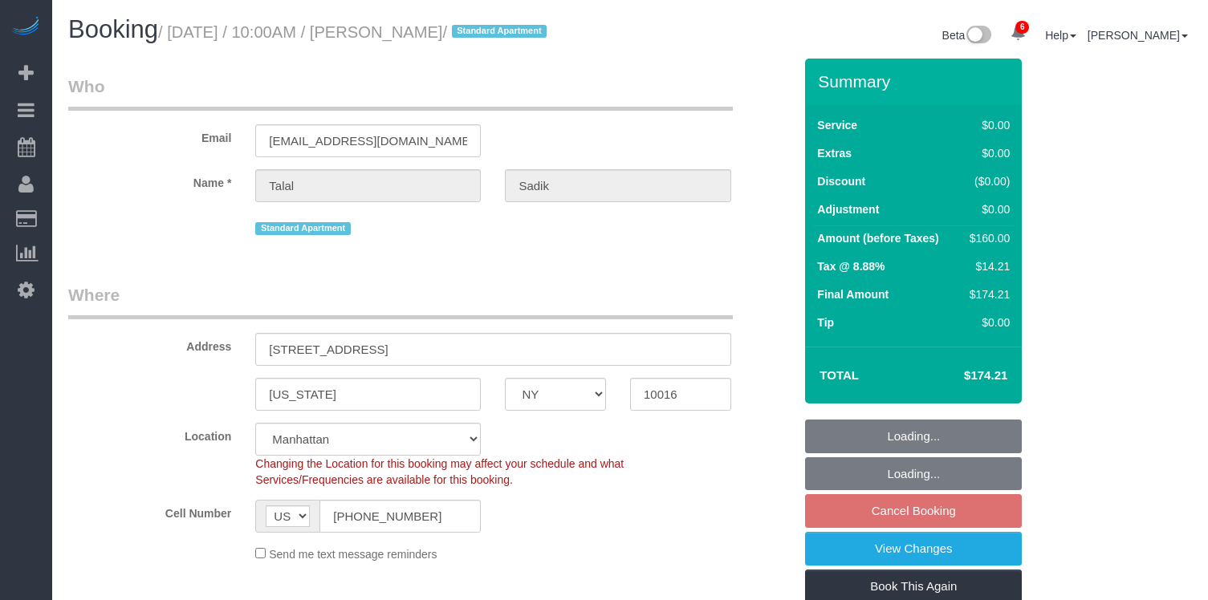
select select "number:72"
select select "number:15"
select select "number:5"
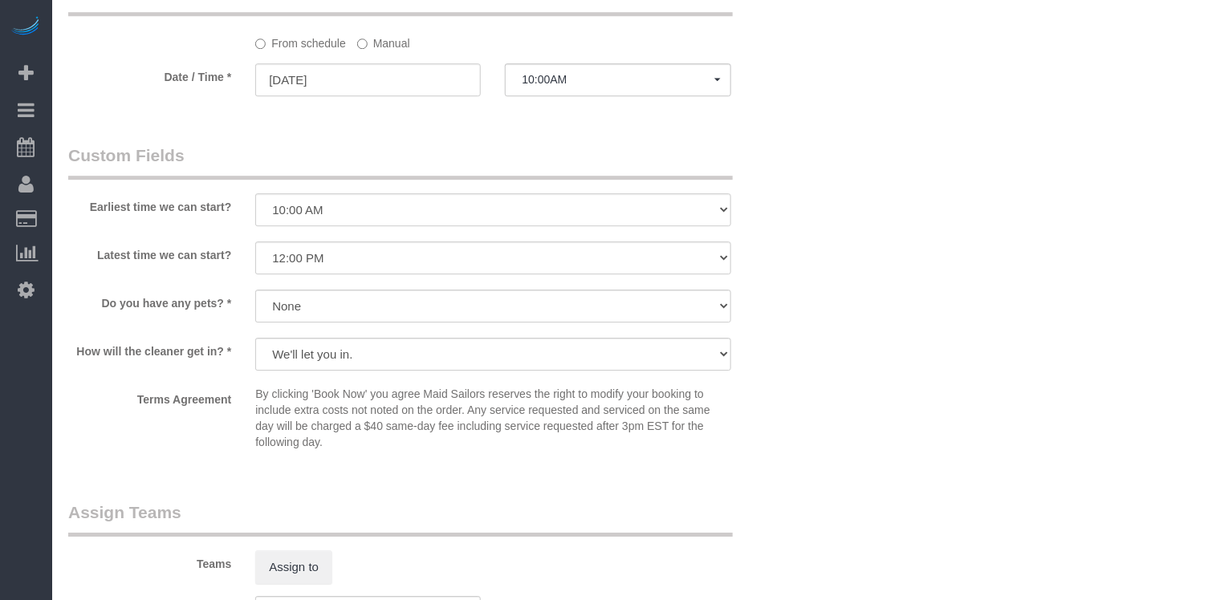
scroll to position [1642, 0]
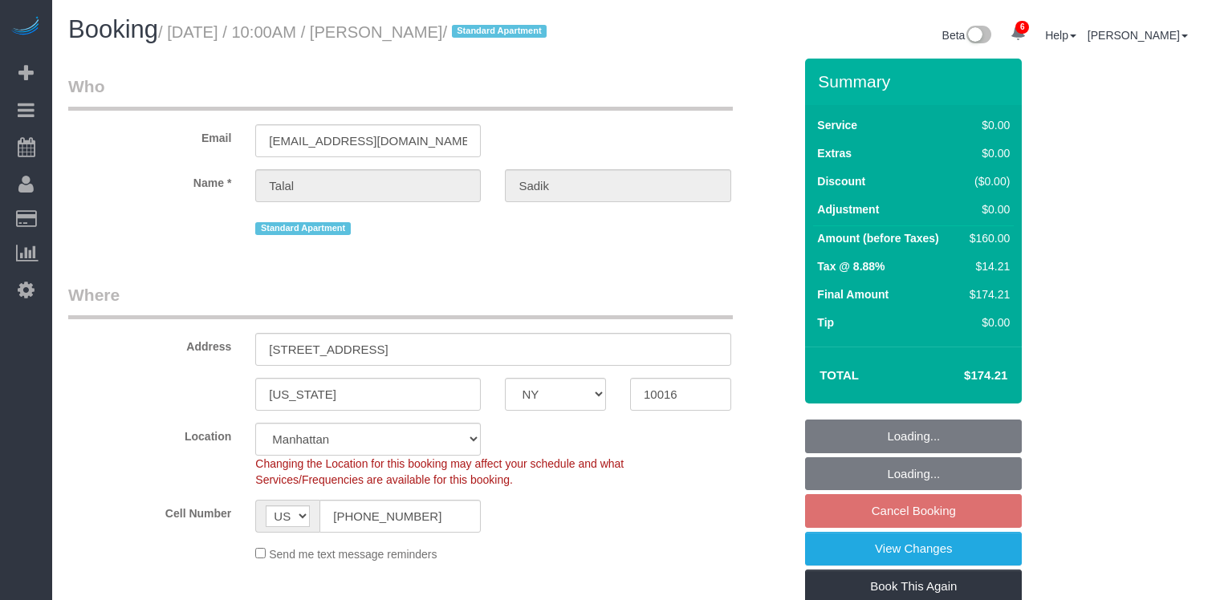
select select "NY"
select select "1"
select select "string:stripe-pm_1Rtthq4VGloSiKo79lTWasWT"
select select "spot1"
select select "number:58"
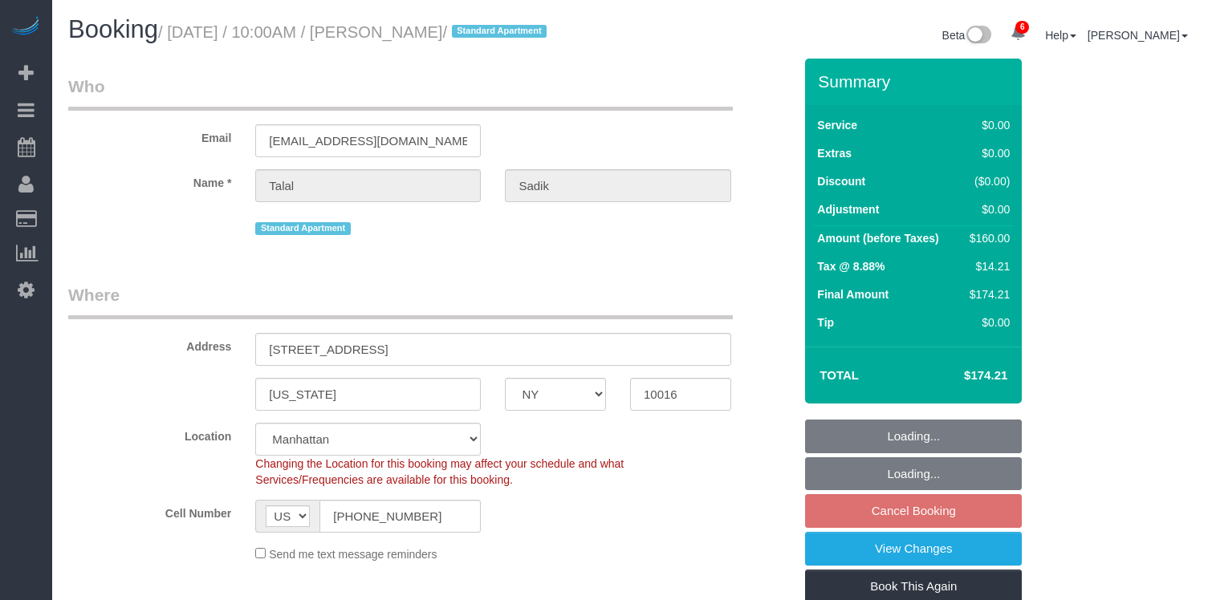
select select "number:72"
select select "number:15"
select select "number:5"
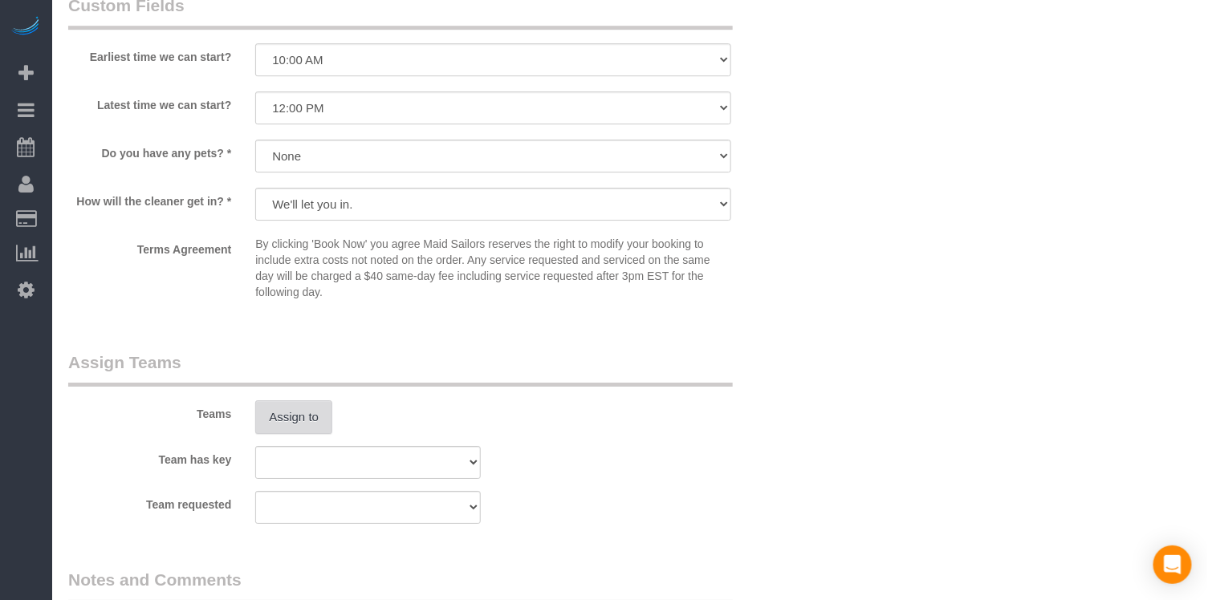
scroll to position [1724, 0]
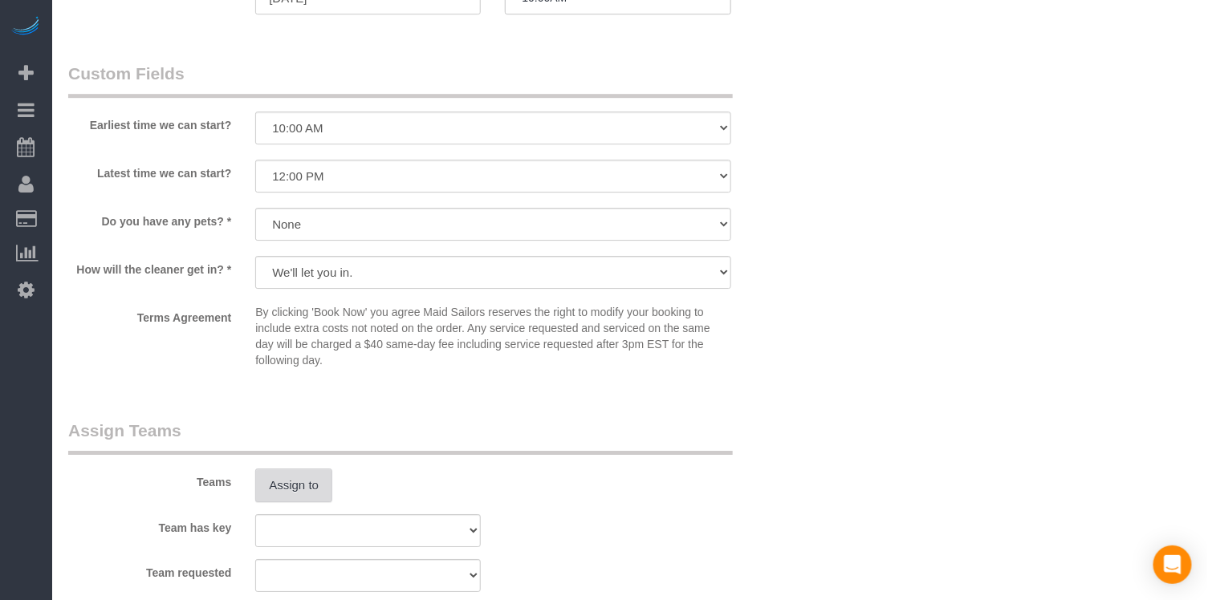
click at [325, 485] on button "Assign to" at bounding box center [293, 486] width 77 height 34
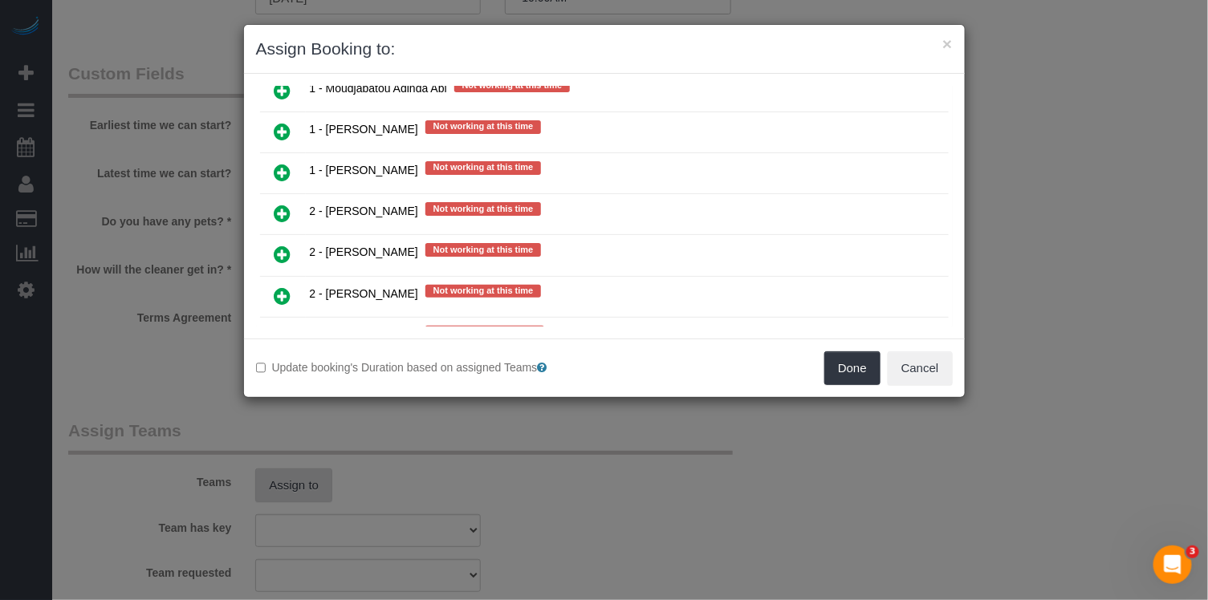
scroll to position [2217, 0]
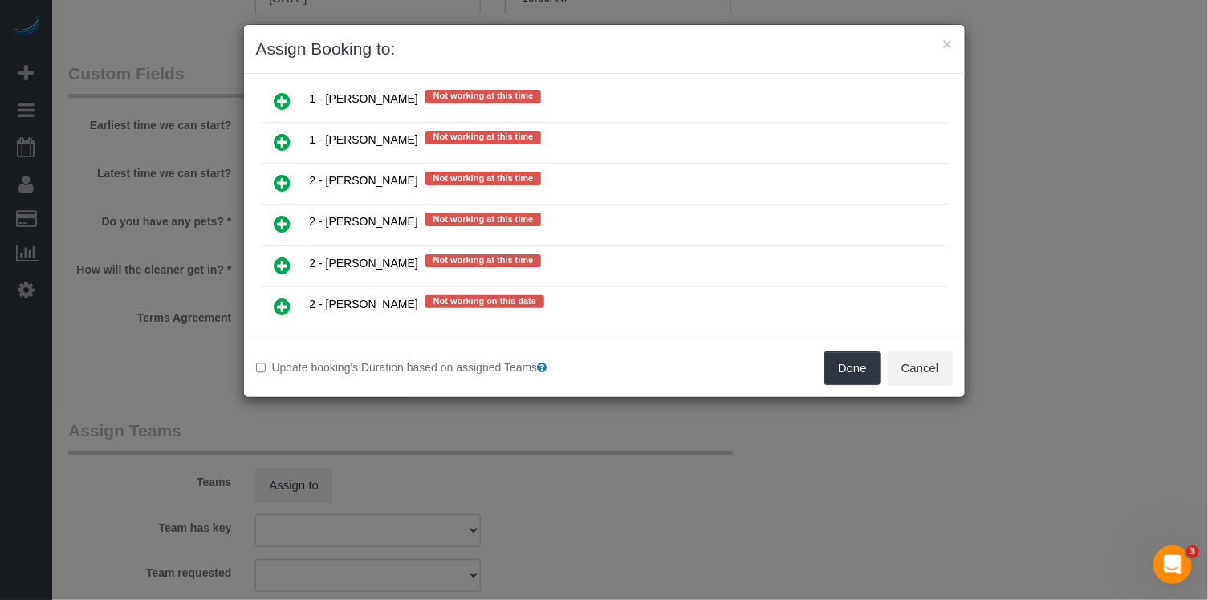
click at [291, 332] on link at bounding box center [283, 348] width 38 height 32
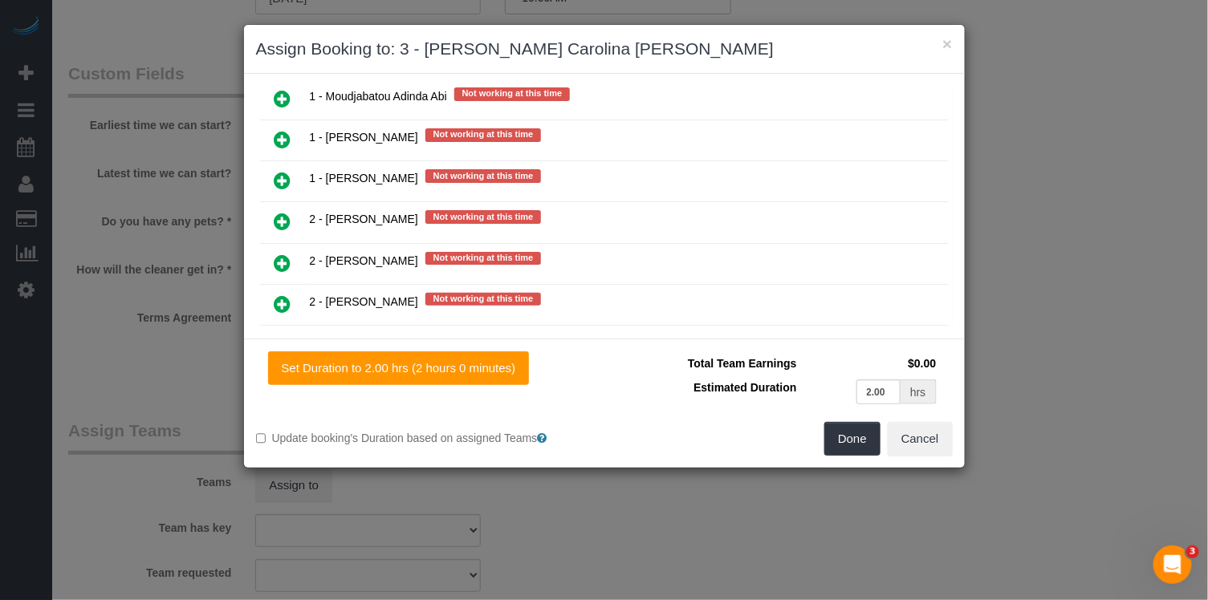
scroll to position [2253, 0]
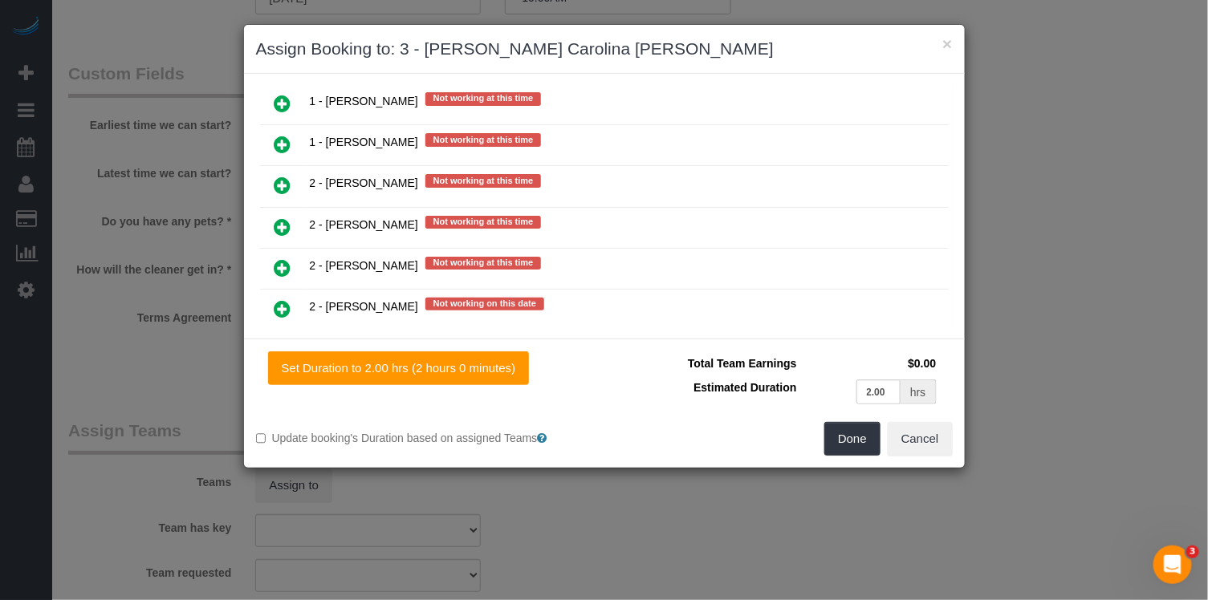
click at [883, 446] on div "Done Cancel" at bounding box center [784, 439] width 360 height 34
click at [862, 438] on button "Done" at bounding box center [852, 439] width 56 height 34
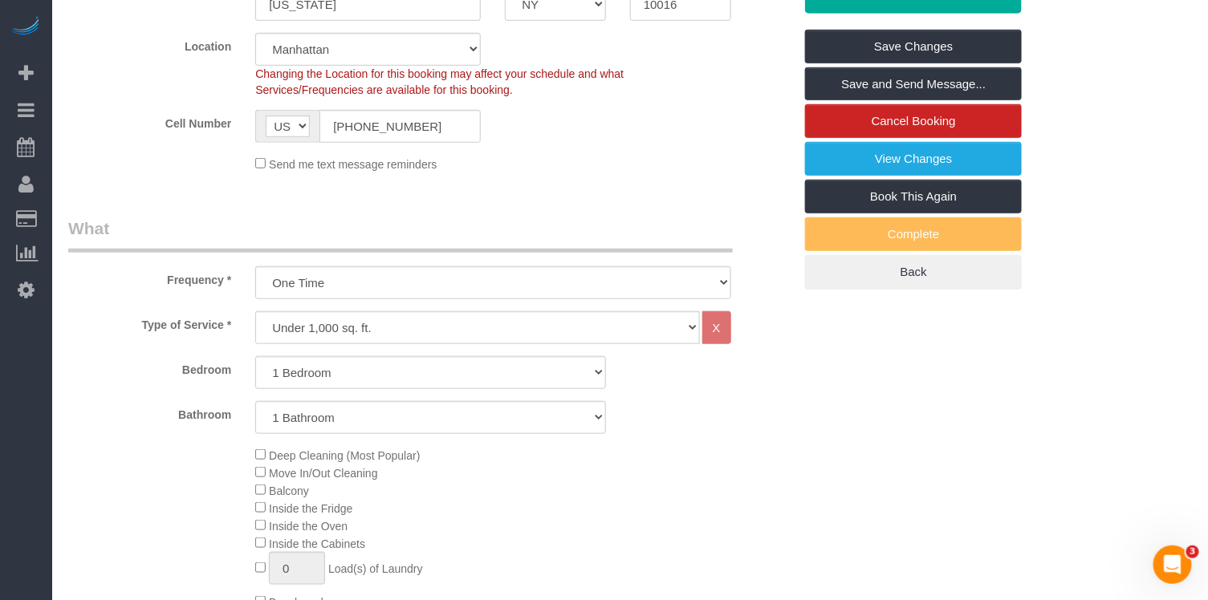
scroll to position [0, 0]
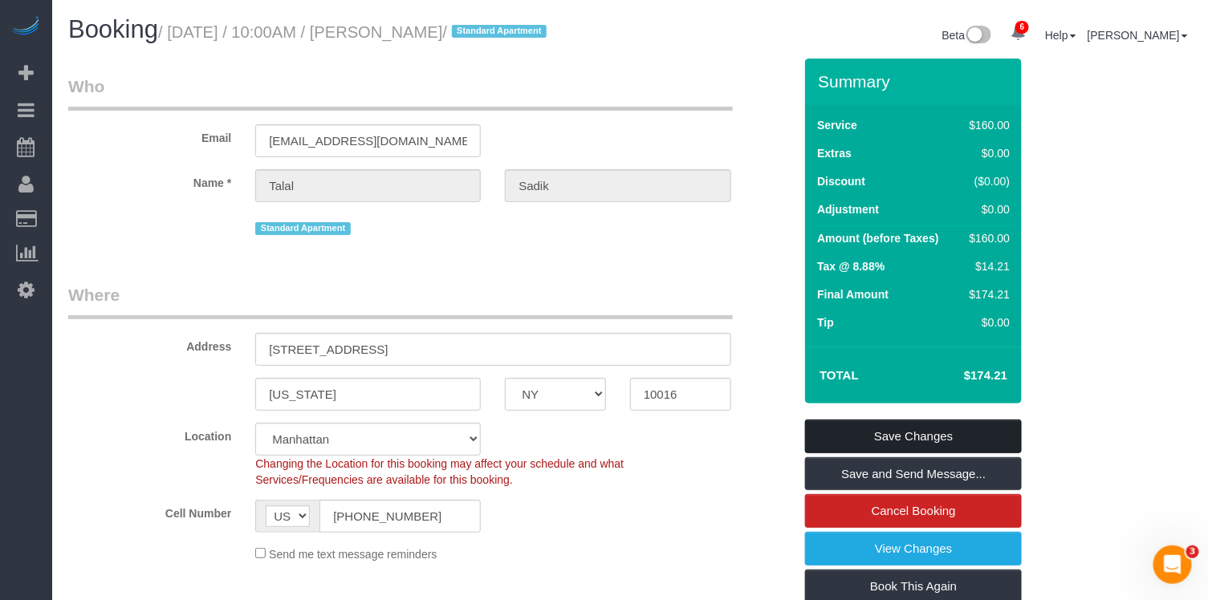
click at [926, 434] on link "Save Changes" at bounding box center [913, 437] width 217 height 34
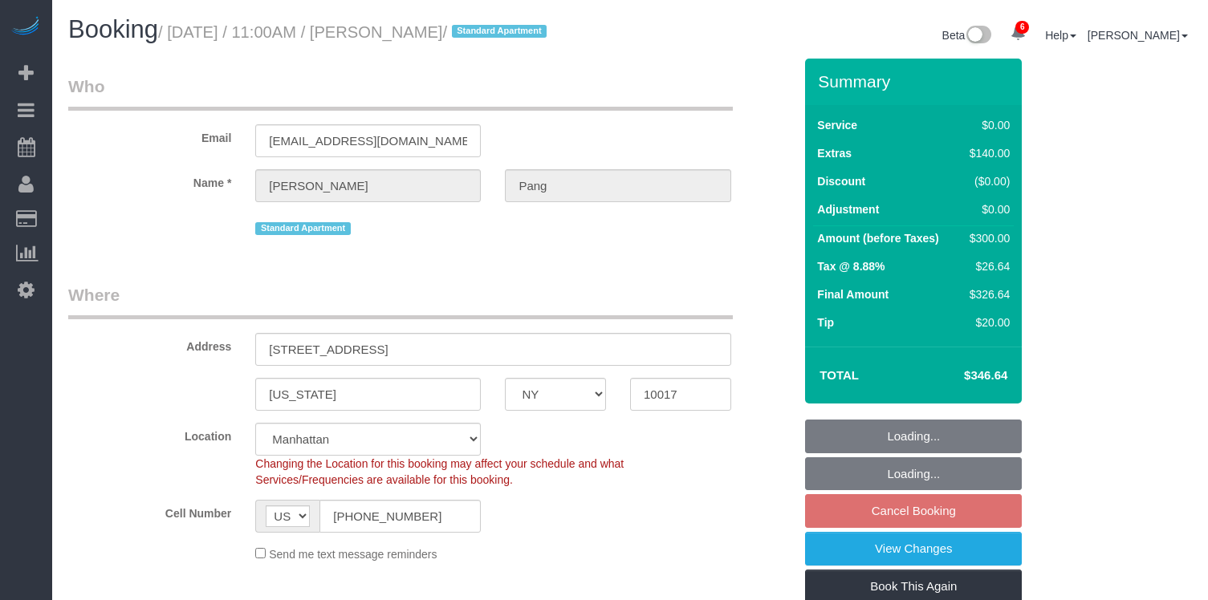
select select "NY"
select select "1"
select select "string:stripe-pm_1RvKcy4VGloSiKo75ga4ZeJF"
select select "spot1"
select select "number:56"
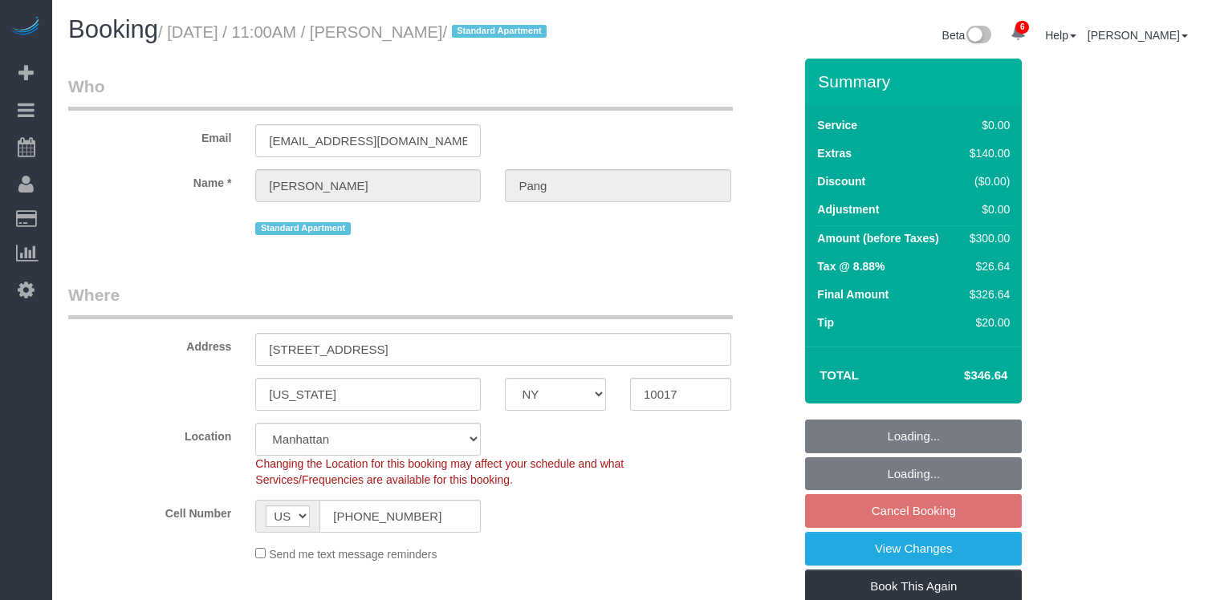
select select "number:79"
select select "number:15"
select select "number:6"
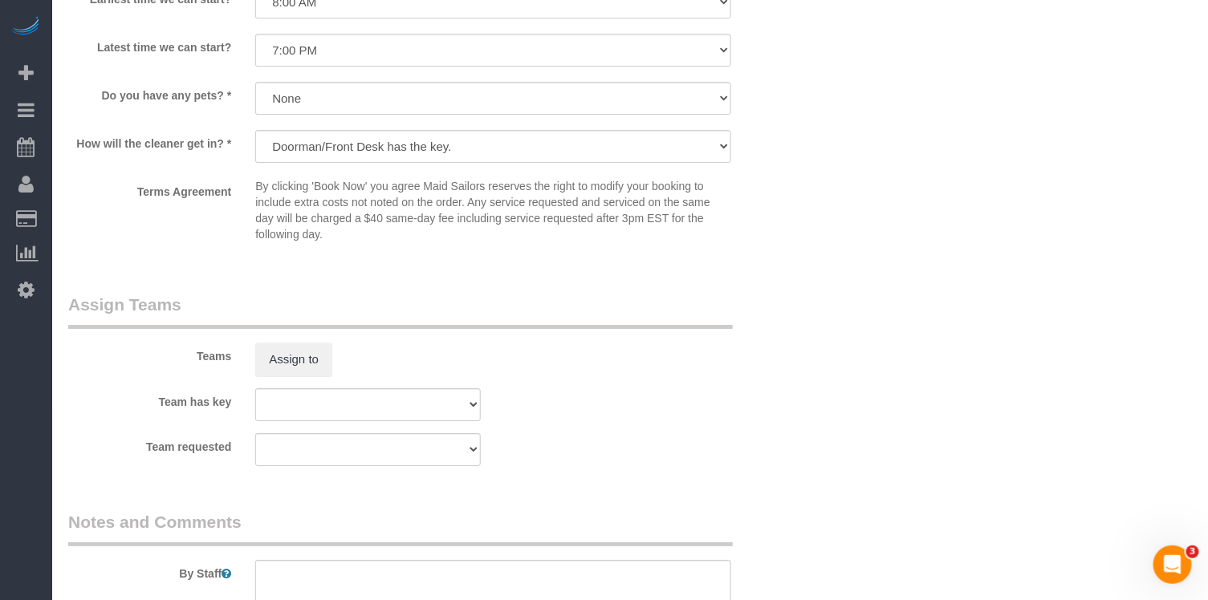
scroll to position [1873, 0]
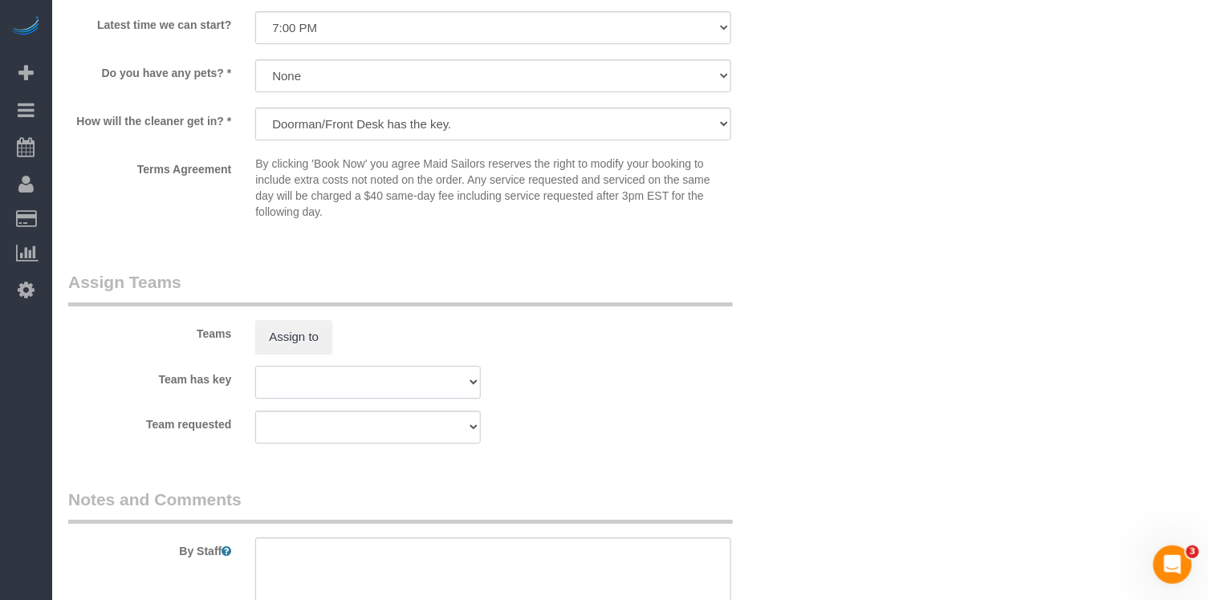
click at [275, 366] on select "000- Donna Mercado 000 - Partnerships 000 - TEAM JOB 0 - Leidy Toledo 1 - Abdou…" at bounding box center [368, 382] width 226 height 33
click at [275, 340] on button "Assign to" at bounding box center [293, 337] width 77 height 34
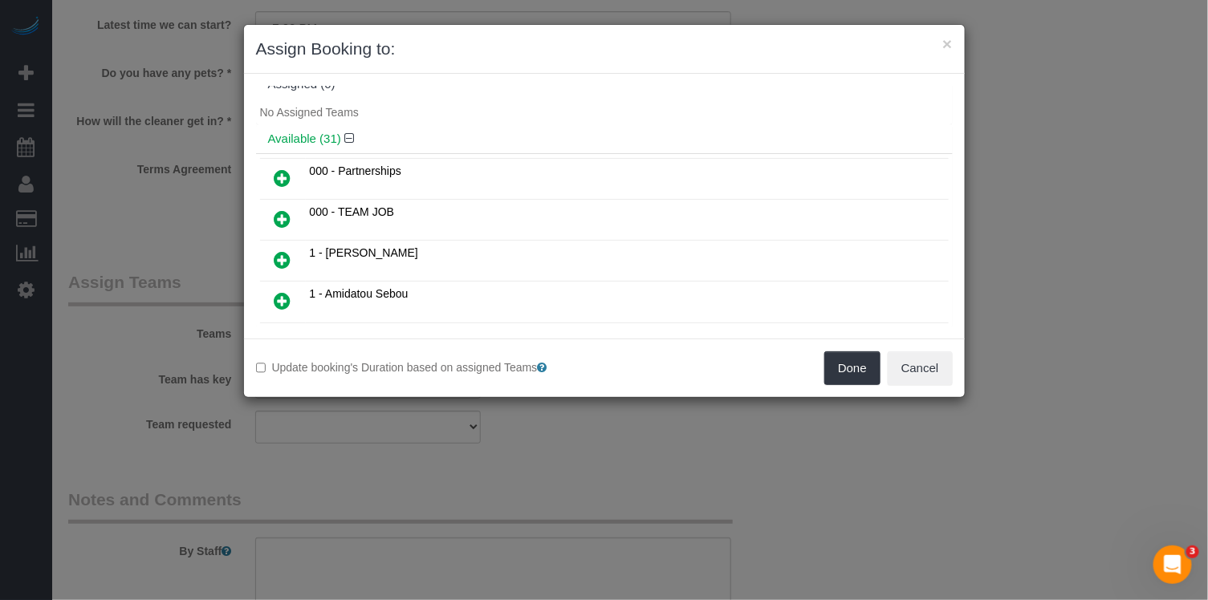
scroll to position [0, 0]
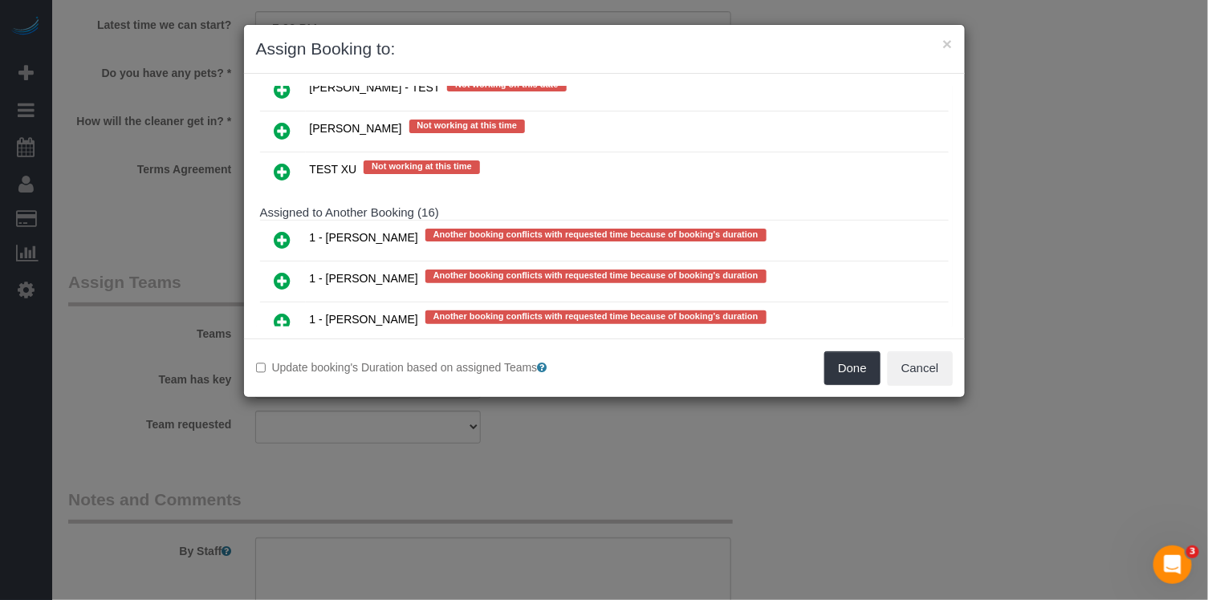
click at [275, 312] on icon at bounding box center [283, 321] width 17 height 19
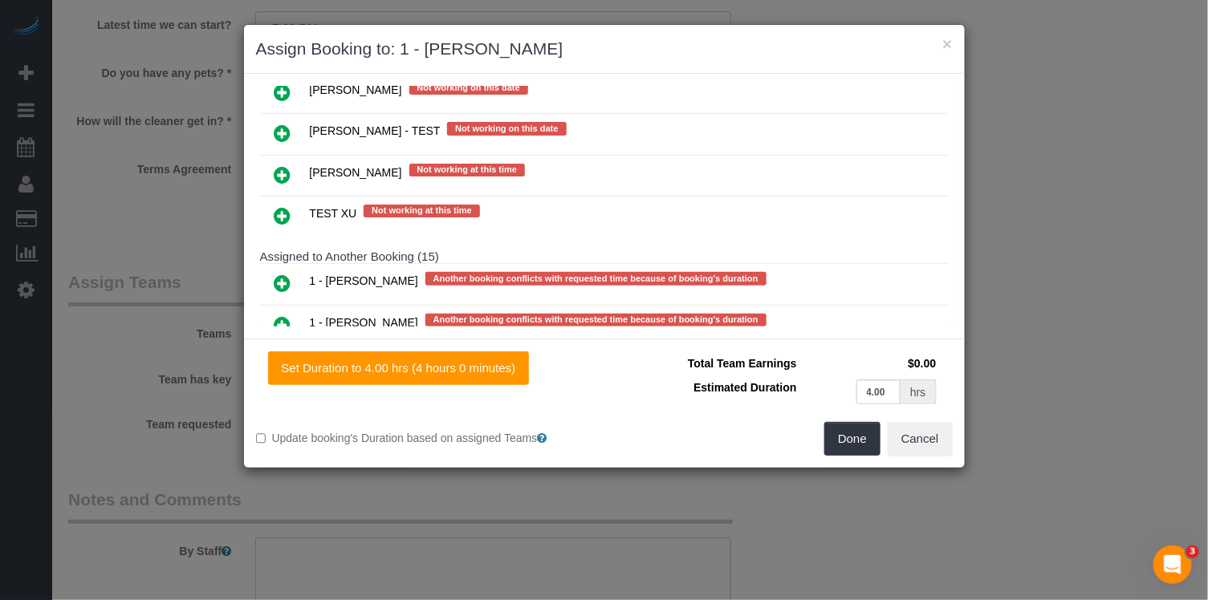
scroll to position [2847, 0]
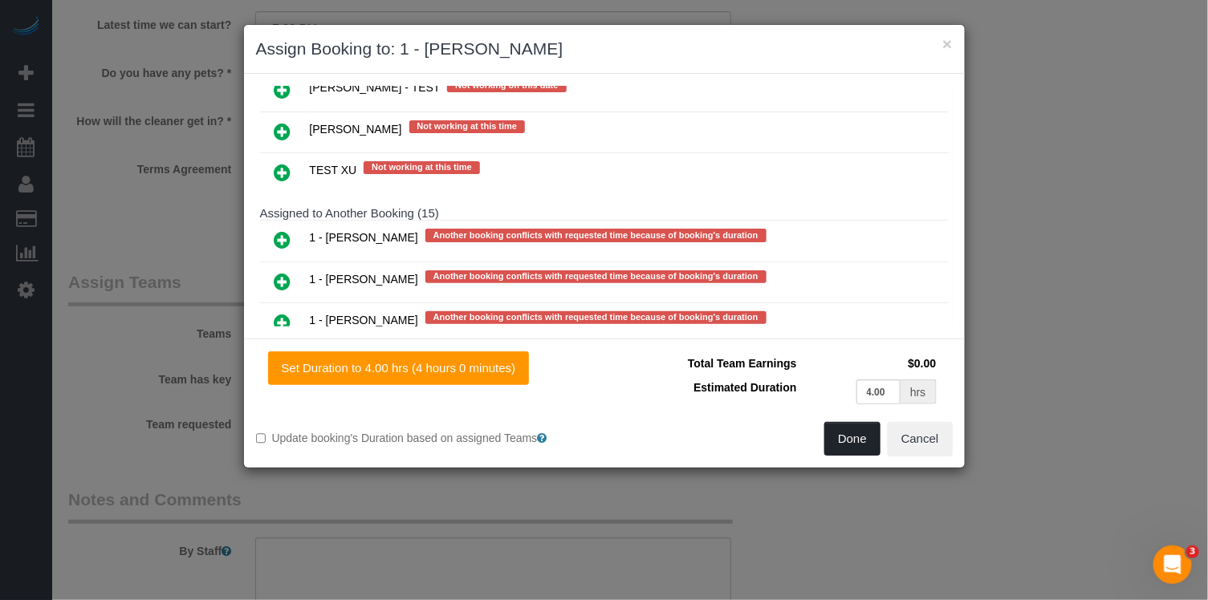
click at [872, 450] on button "Done" at bounding box center [852, 439] width 56 height 34
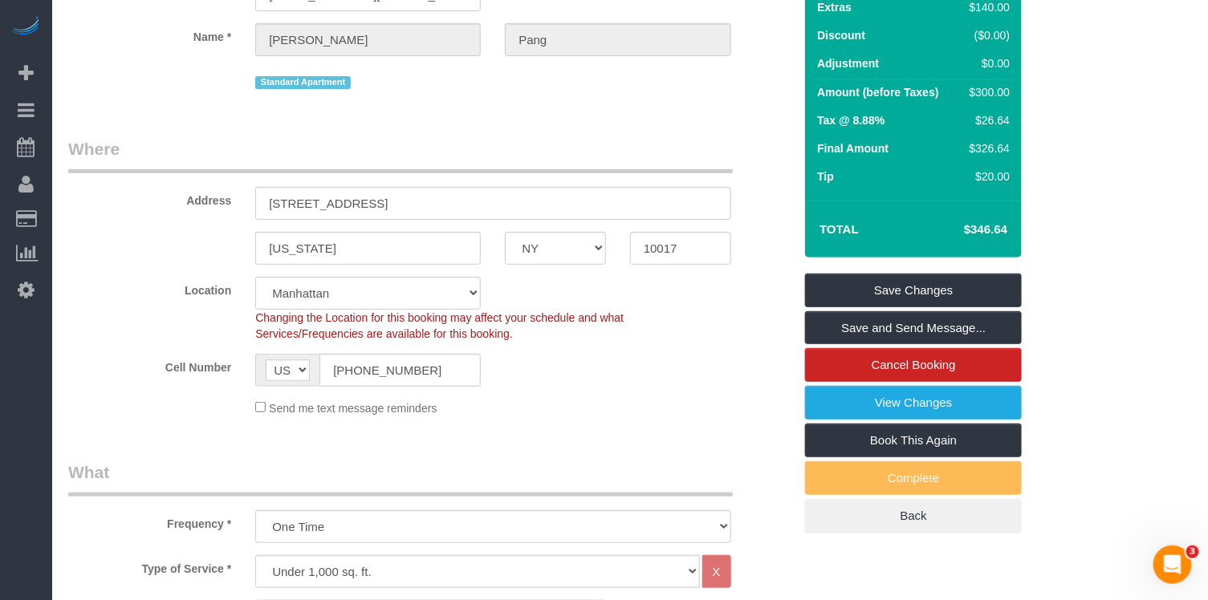
scroll to position [0, 0]
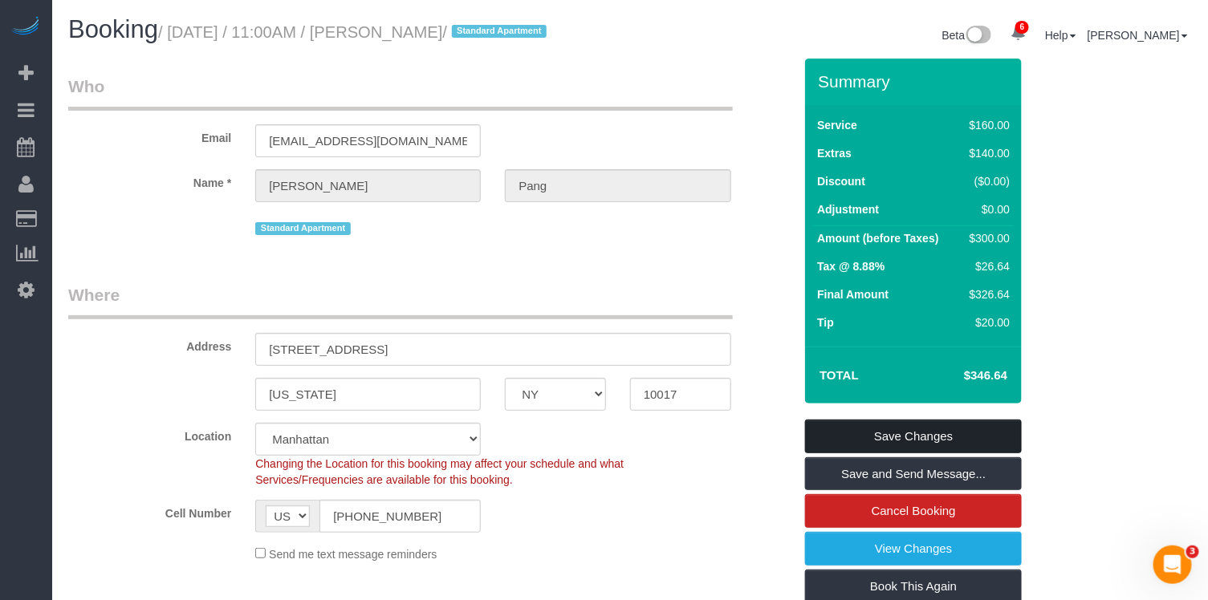
click at [937, 444] on link "Save Changes" at bounding box center [913, 437] width 217 height 34
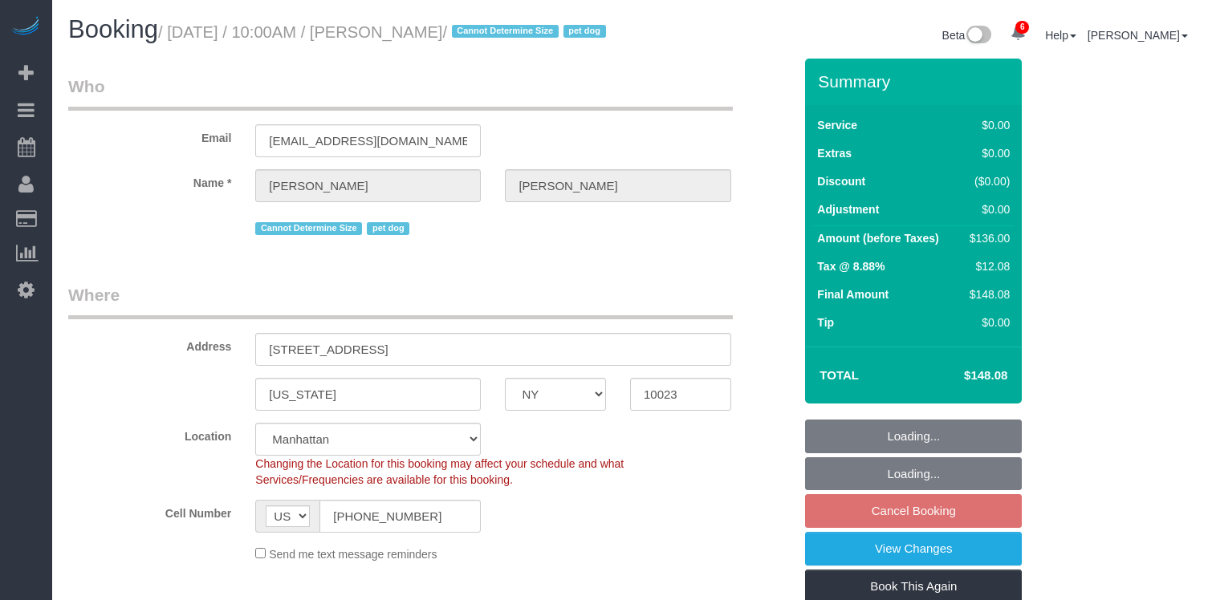
select select "NY"
select select "1"
select select "string:stripe-pm_1RMZCL4VGloSiKo7DWvxFkK9"
select select "spot1"
select select "number:57"
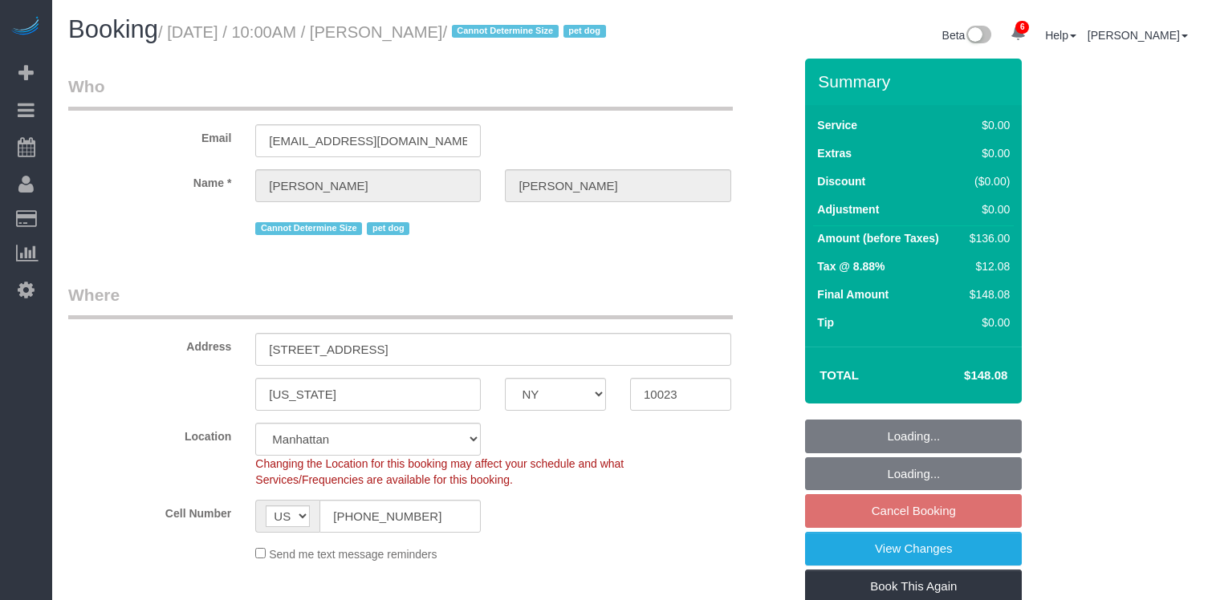
select select "number:75"
select select "number:15"
select select "number:6"
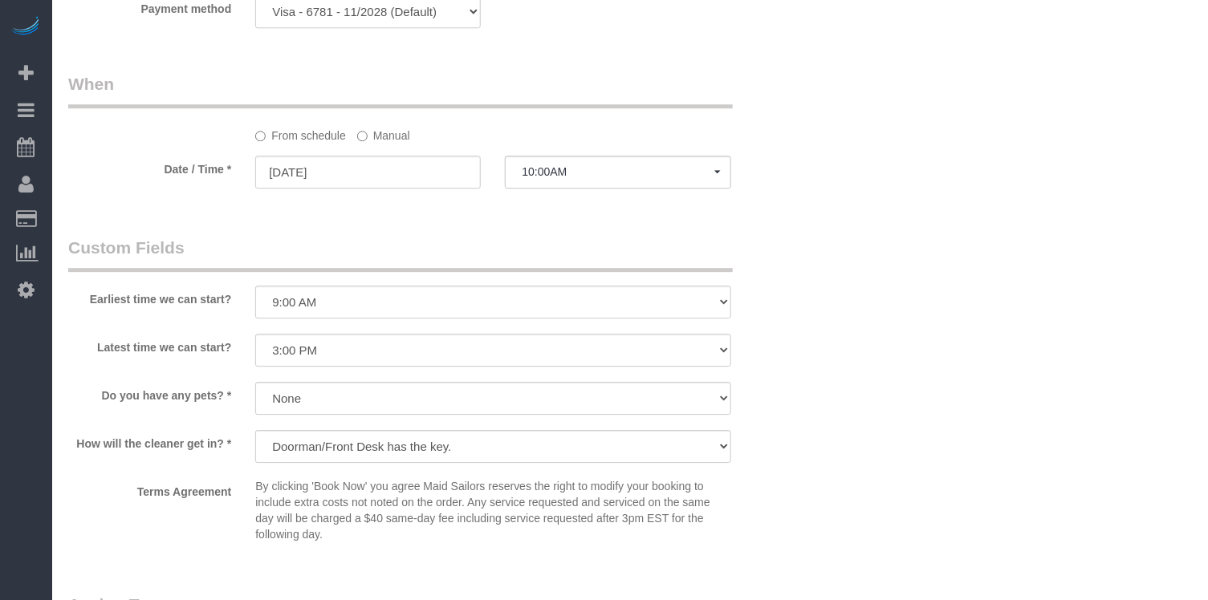
scroll to position [1643, 0]
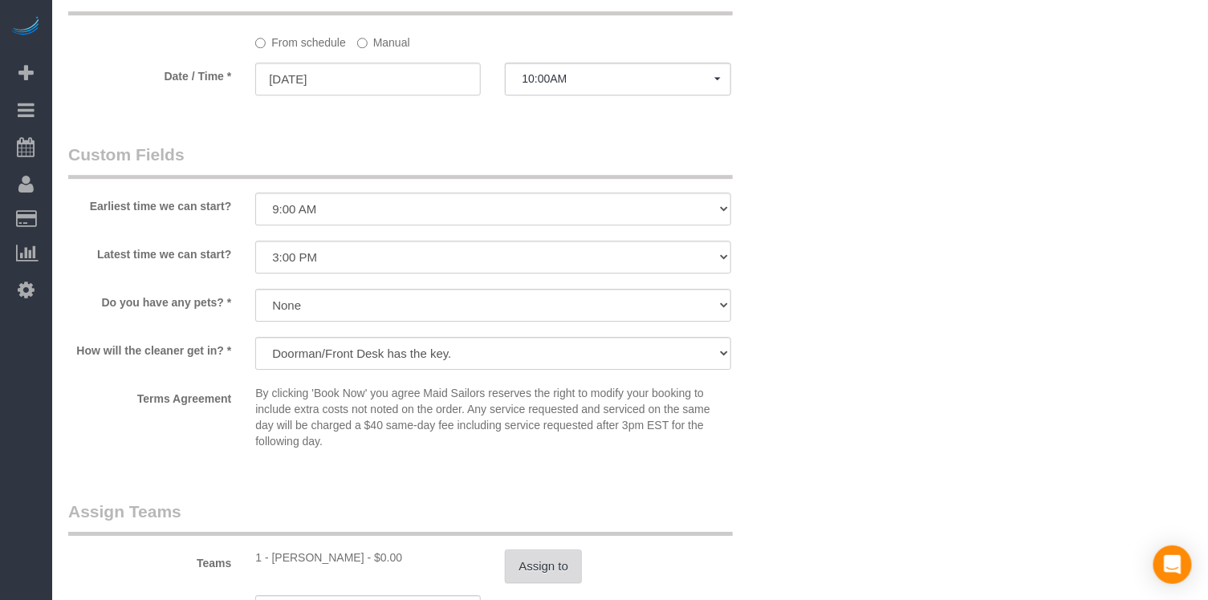
click at [532, 550] on button "Assign to" at bounding box center [543, 567] width 77 height 34
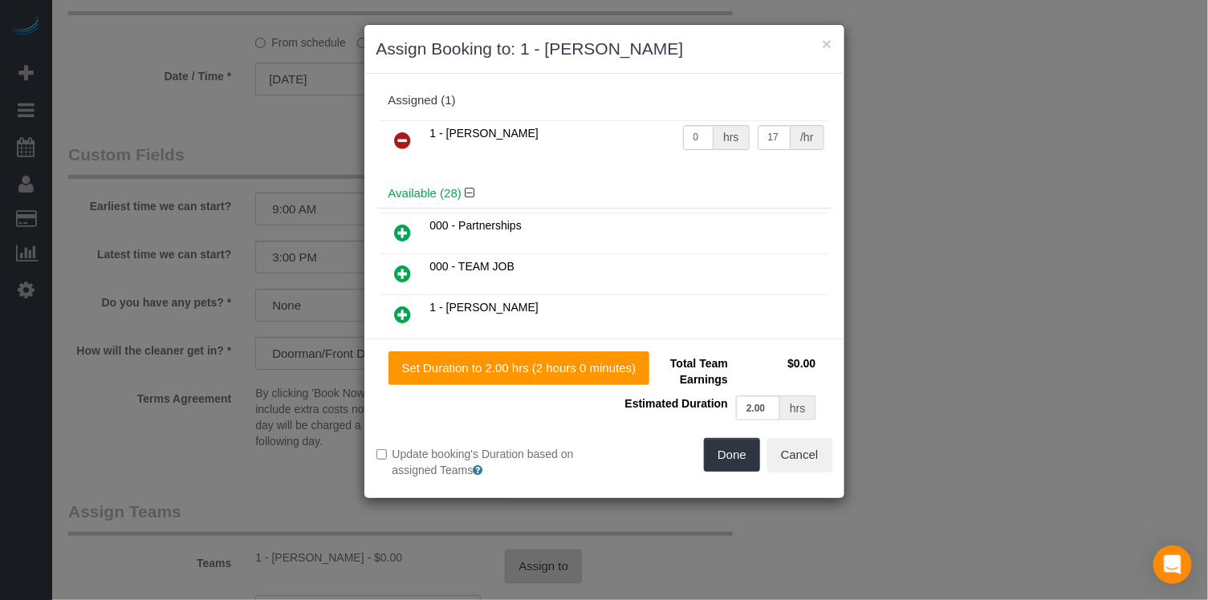
scroll to position [1819, 0]
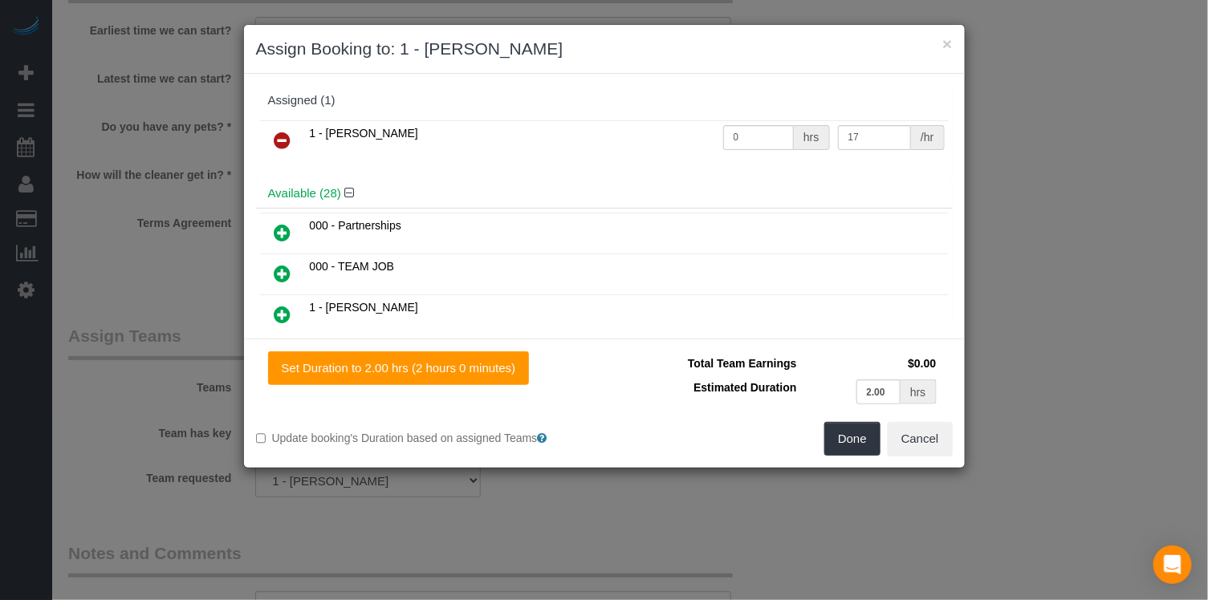
click at [279, 146] on icon at bounding box center [283, 140] width 17 height 19
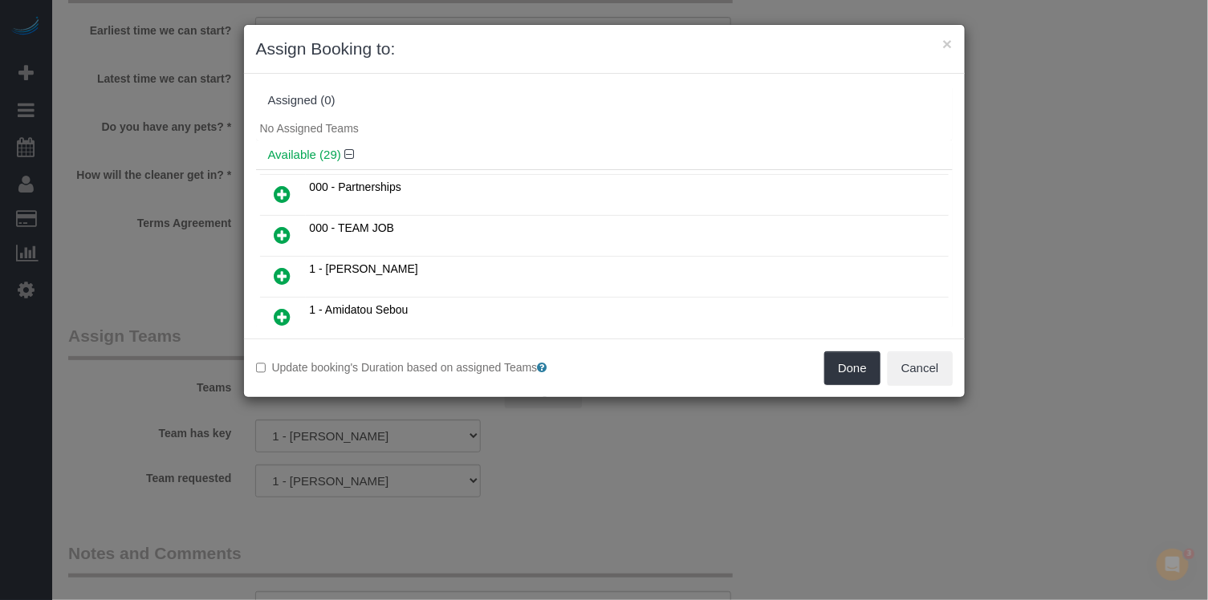
scroll to position [187, 0]
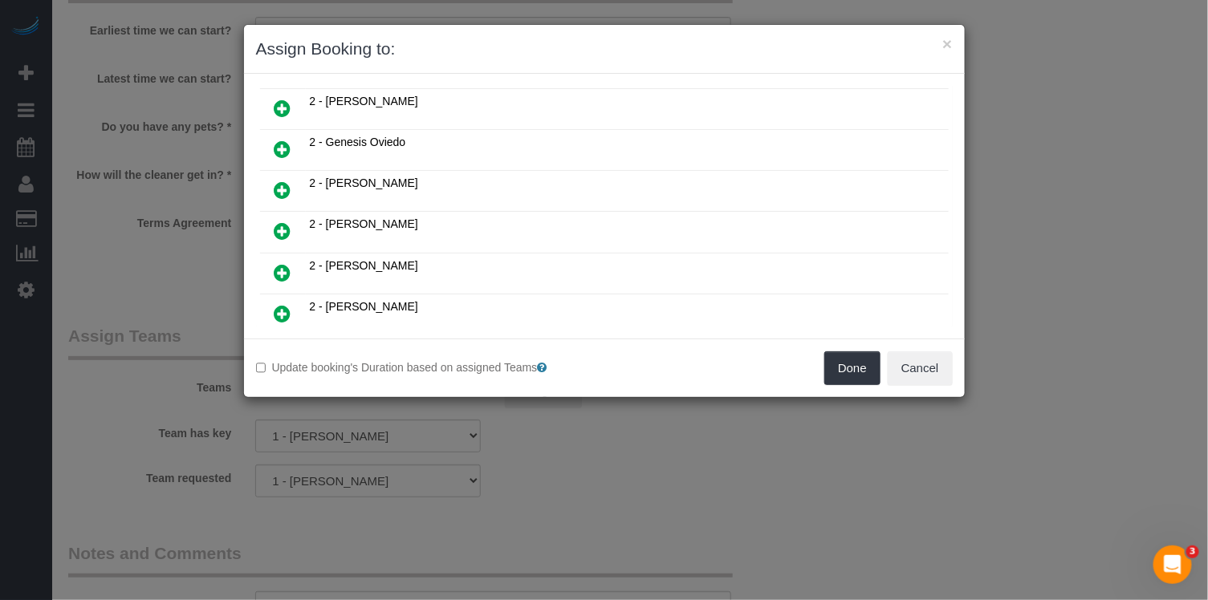
click at [281, 222] on icon at bounding box center [283, 231] width 17 height 19
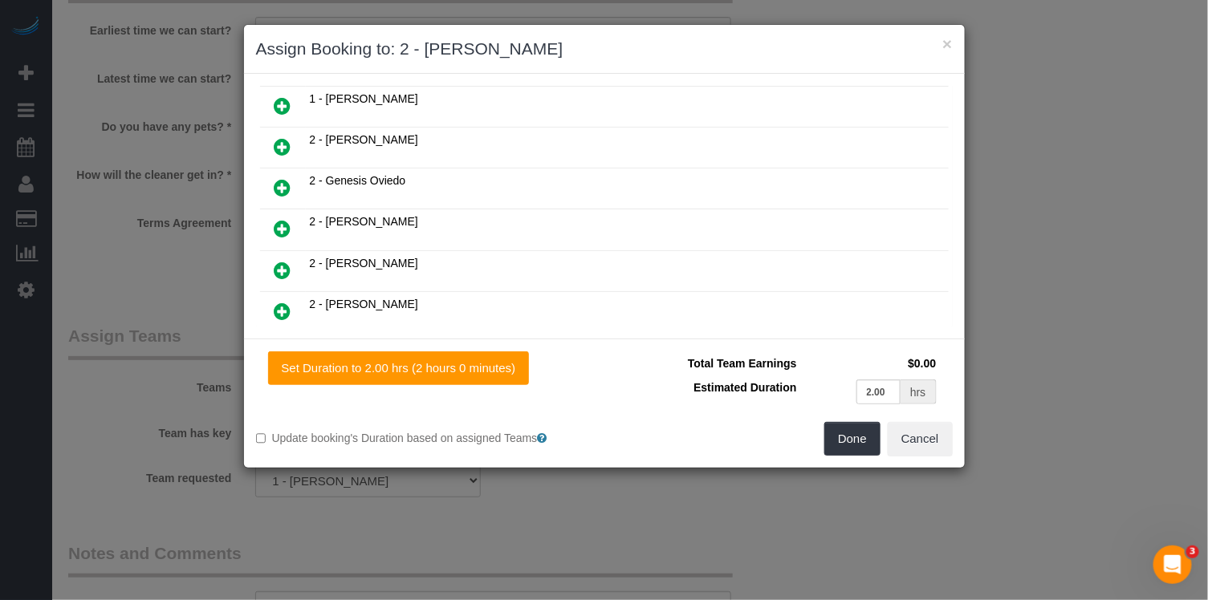
scroll to position [697, 0]
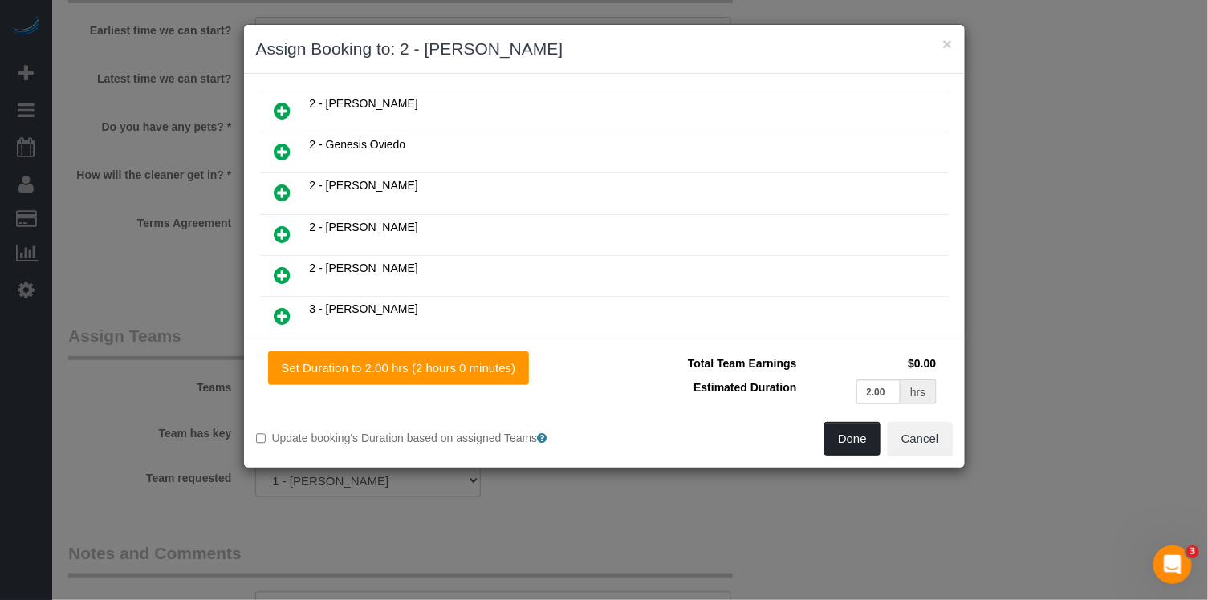
click at [864, 444] on button "Done" at bounding box center [852, 439] width 56 height 34
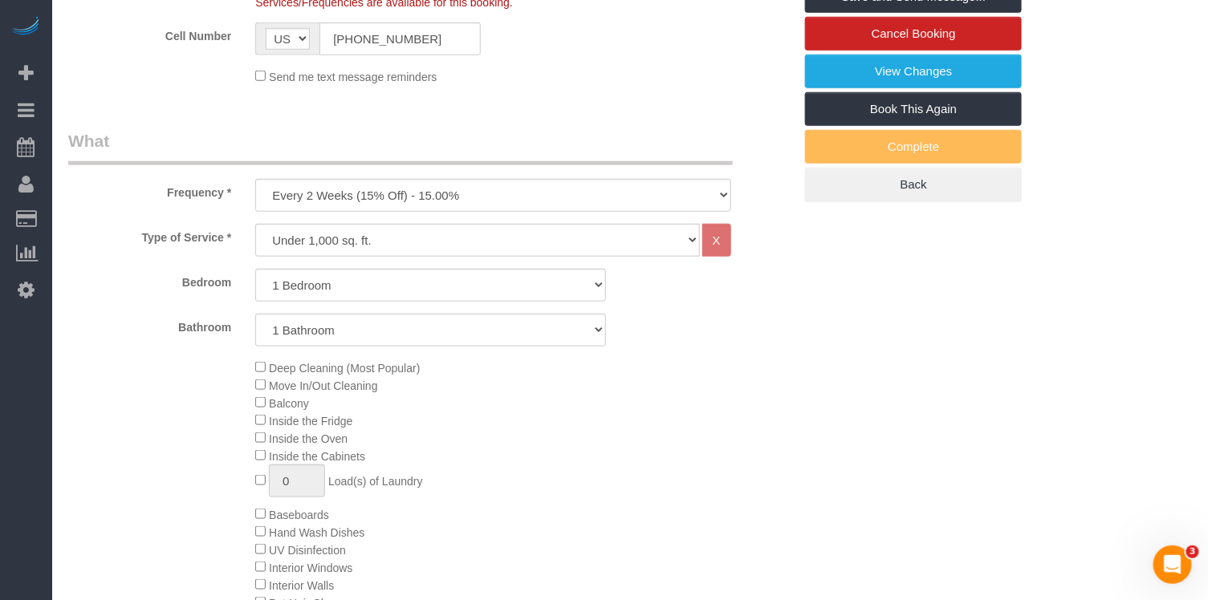
scroll to position [0, 0]
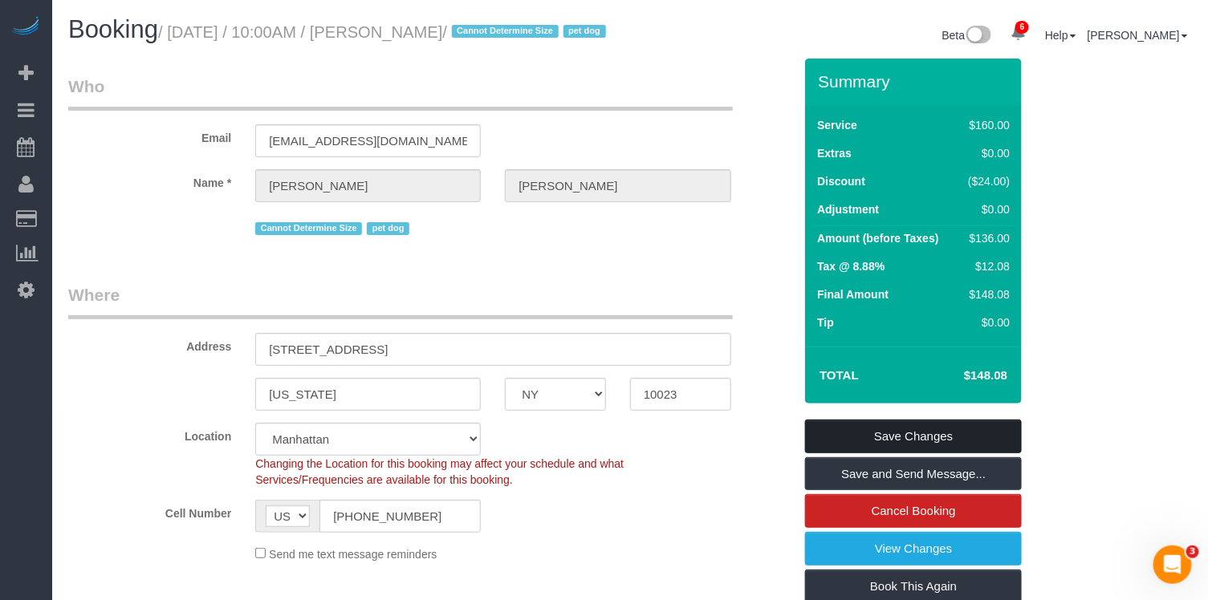
click at [881, 454] on link "Save Changes" at bounding box center [913, 437] width 217 height 34
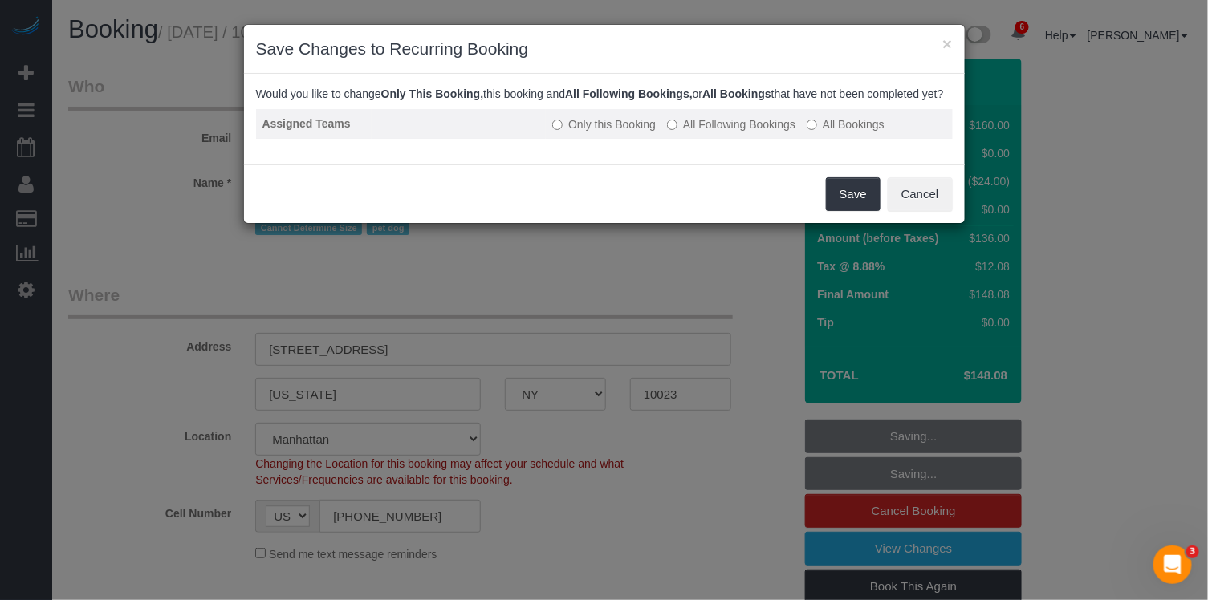
click at [787, 132] on label "All Following Bookings" at bounding box center [731, 124] width 128 height 16
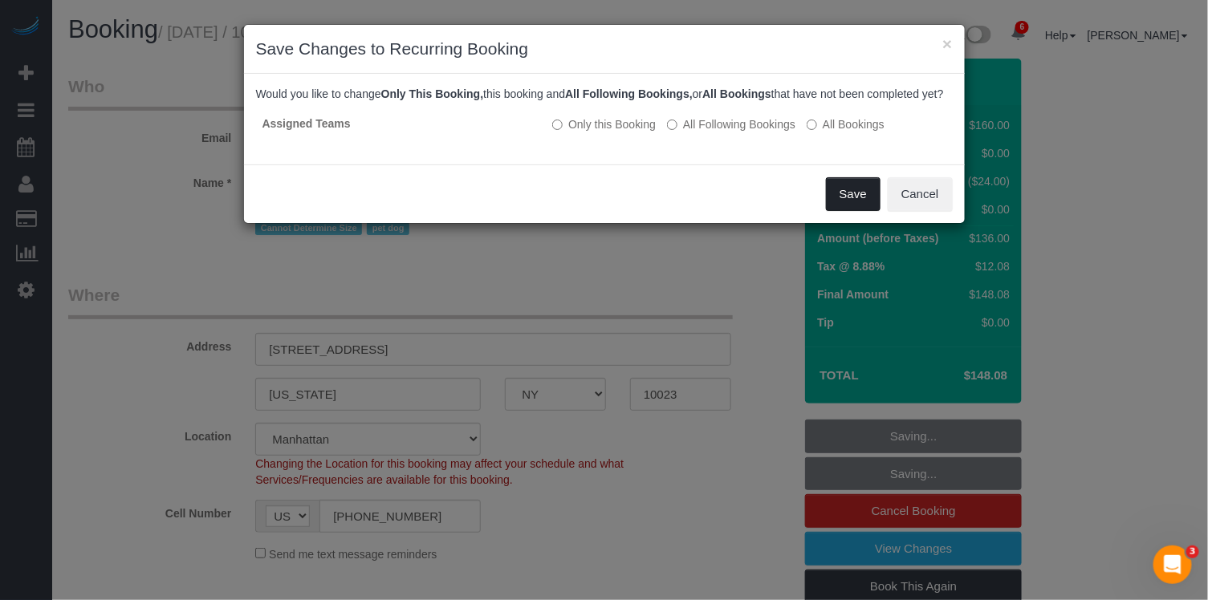
click at [844, 202] on button "Save" at bounding box center [853, 194] width 55 height 34
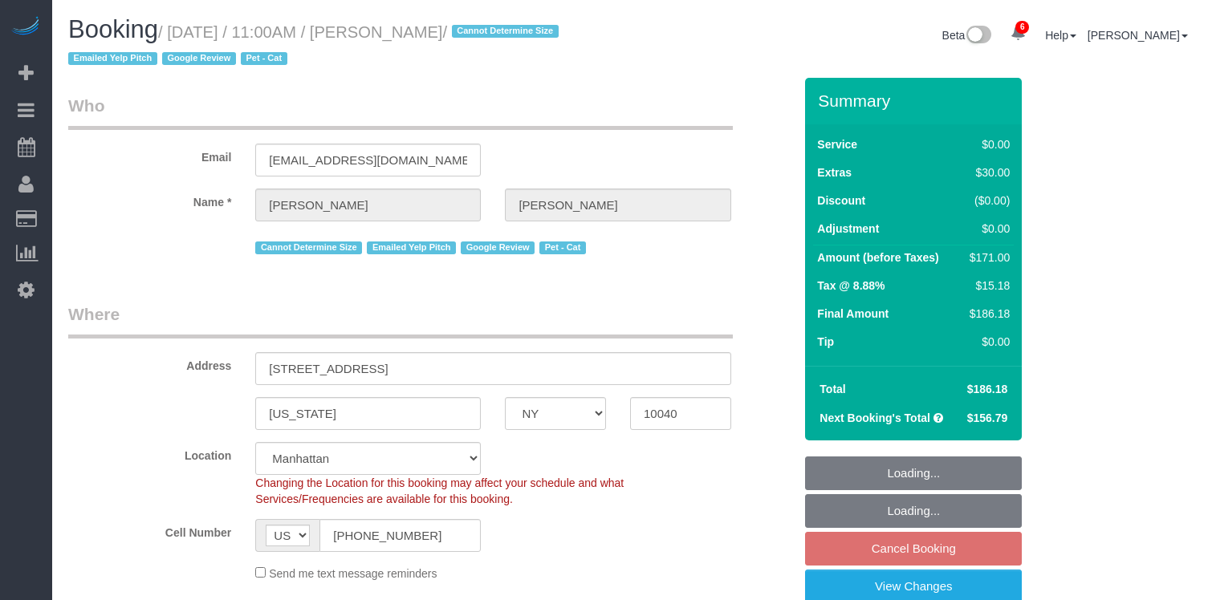
select select "NY"
select select "1"
select select "string:stripe-pm_1QuRgR4VGloSiKo7ytunWo7w"
select select "spot1"
select select "number:59"
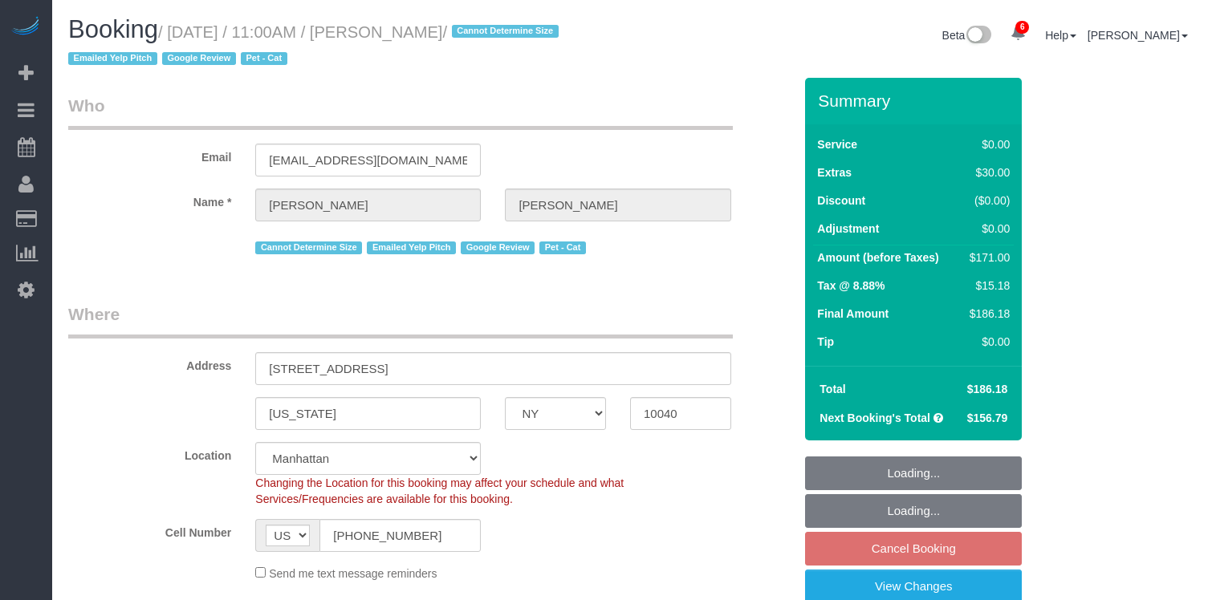
select select "number:73"
select select "number:14"
select select "number:5"
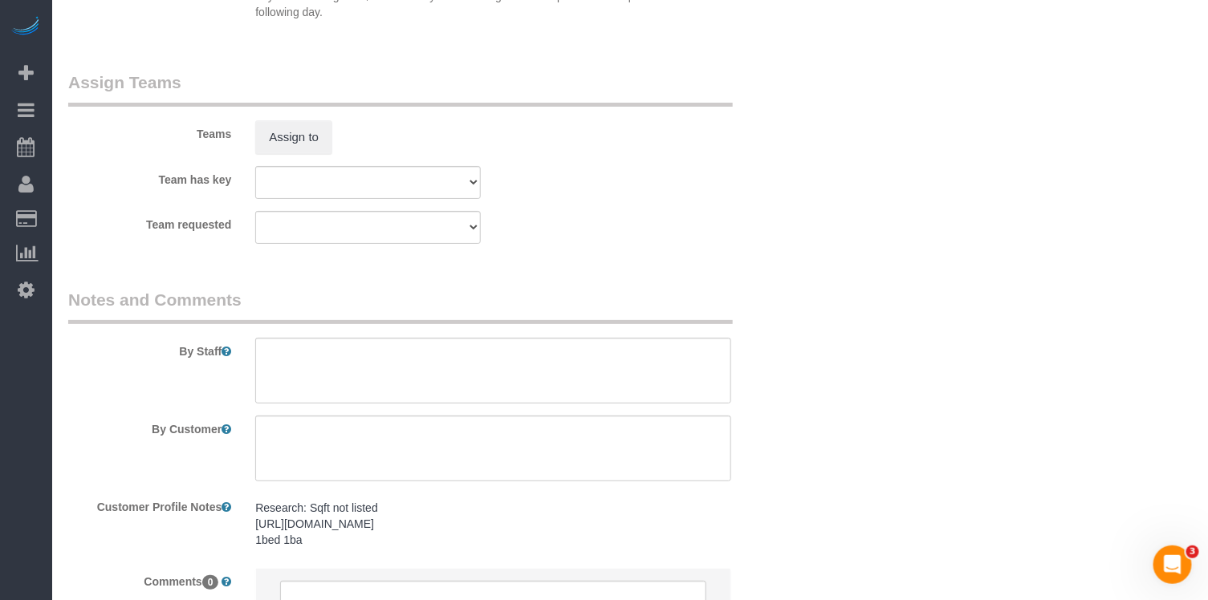
scroll to position [2000, 0]
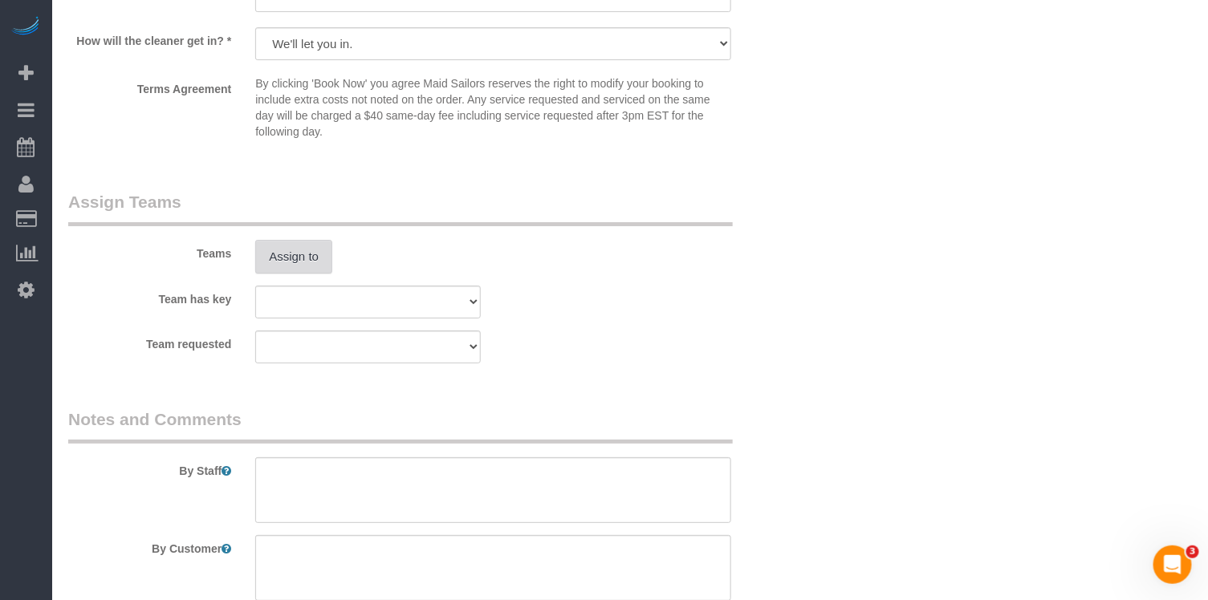
click at [291, 253] on button "Assign to" at bounding box center [293, 257] width 77 height 34
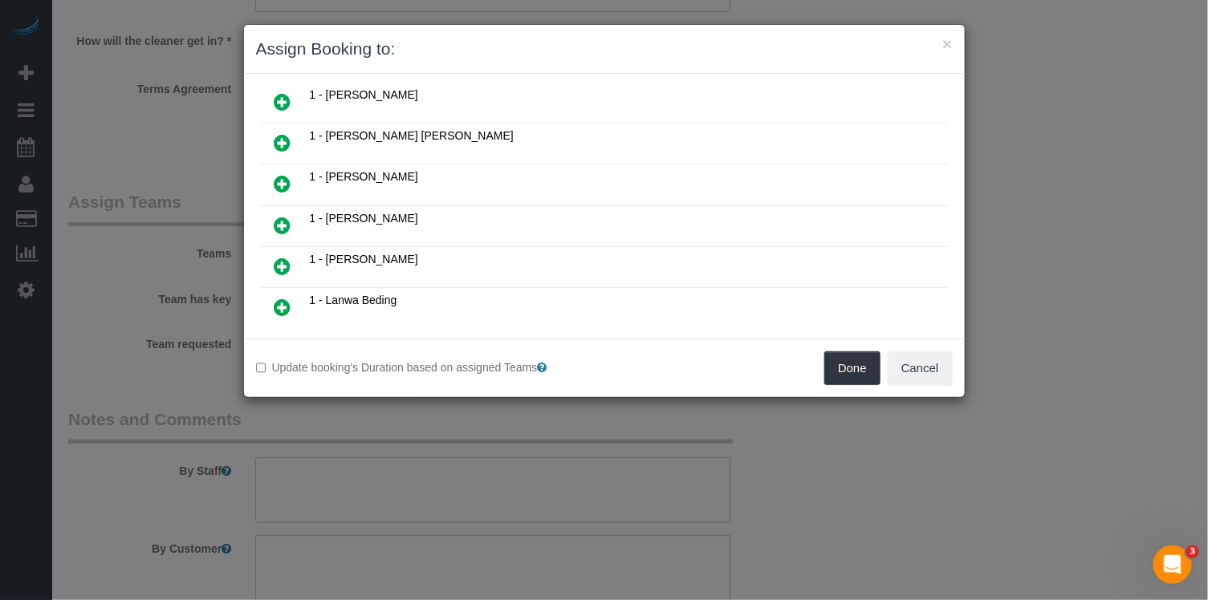
click at [285, 216] on icon at bounding box center [283, 225] width 17 height 19
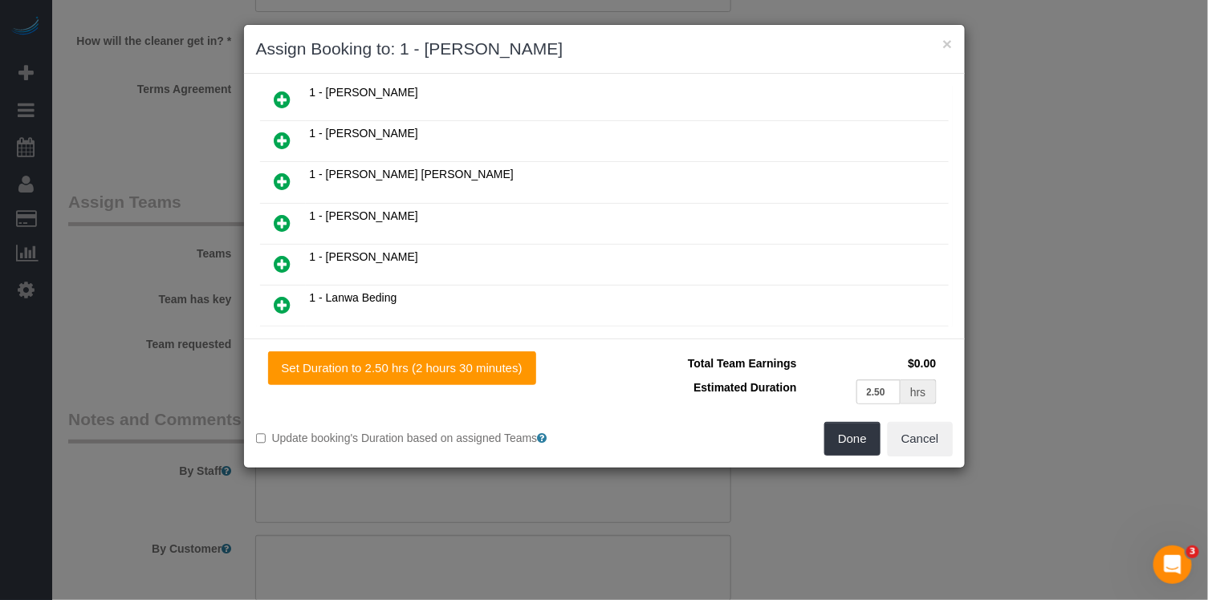
scroll to position [458, 0]
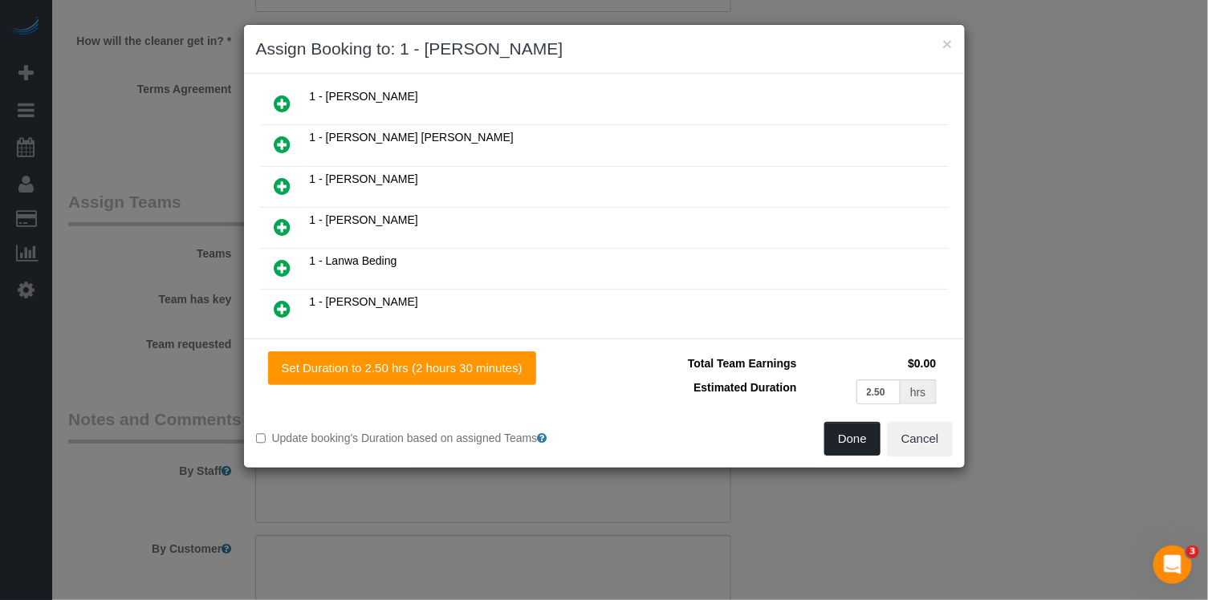
click at [863, 443] on button "Done" at bounding box center [852, 439] width 56 height 34
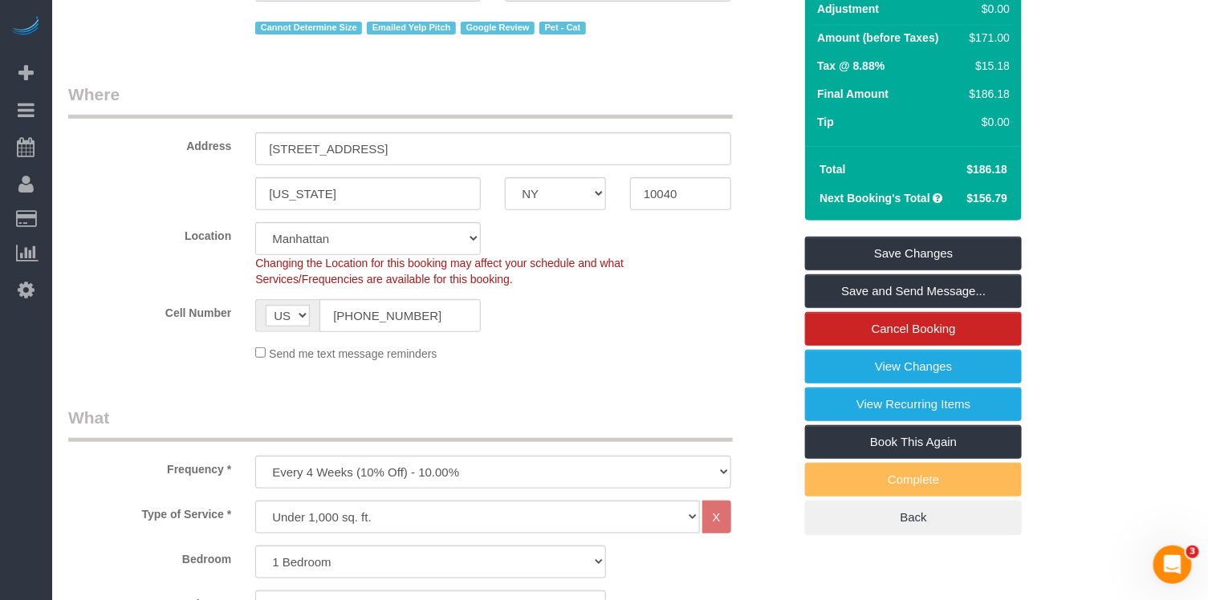
scroll to position [43, 0]
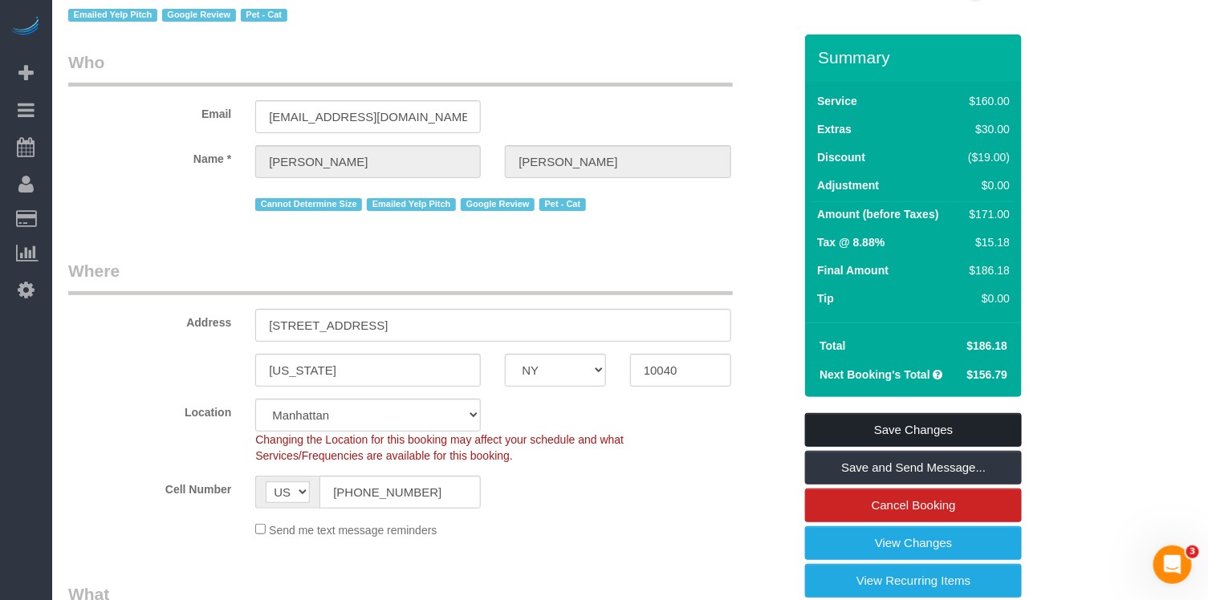
click at [877, 414] on link "Save Changes" at bounding box center [913, 430] width 217 height 34
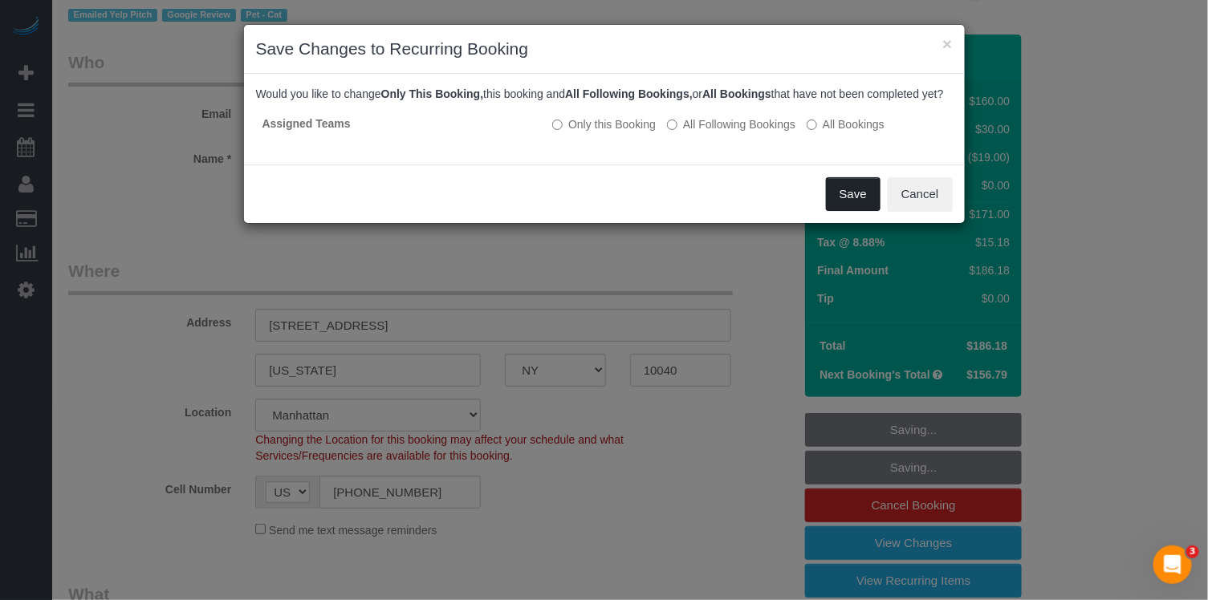
click at [861, 206] on button "Save" at bounding box center [853, 194] width 55 height 34
